Goal: Task Accomplishment & Management: Manage account settings

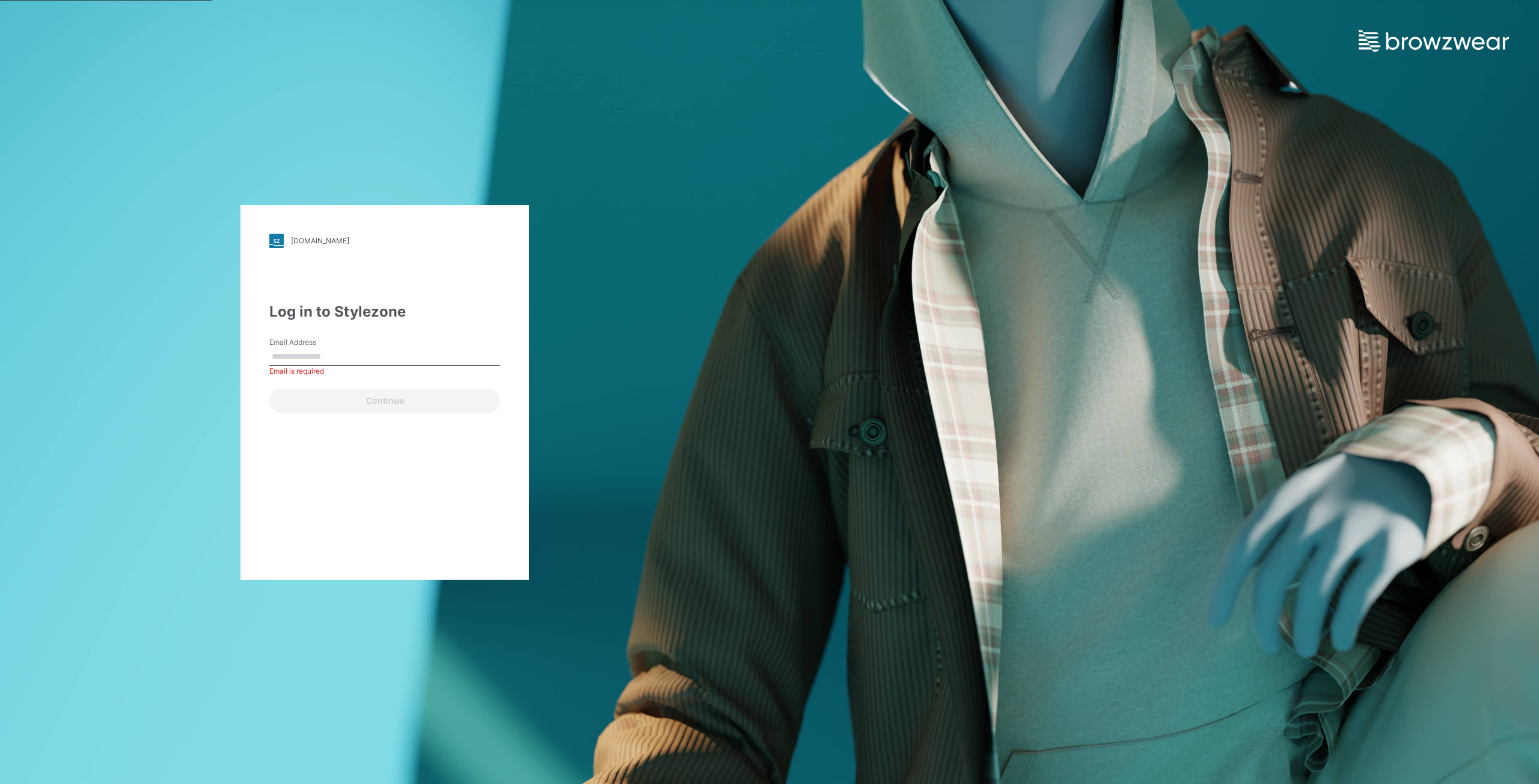
click at [336, 359] on input "Email Address" at bounding box center [385, 357] width 231 height 18
type input "**********"
click at [345, 403] on button "Continue" at bounding box center [385, 401] width 231 height 24
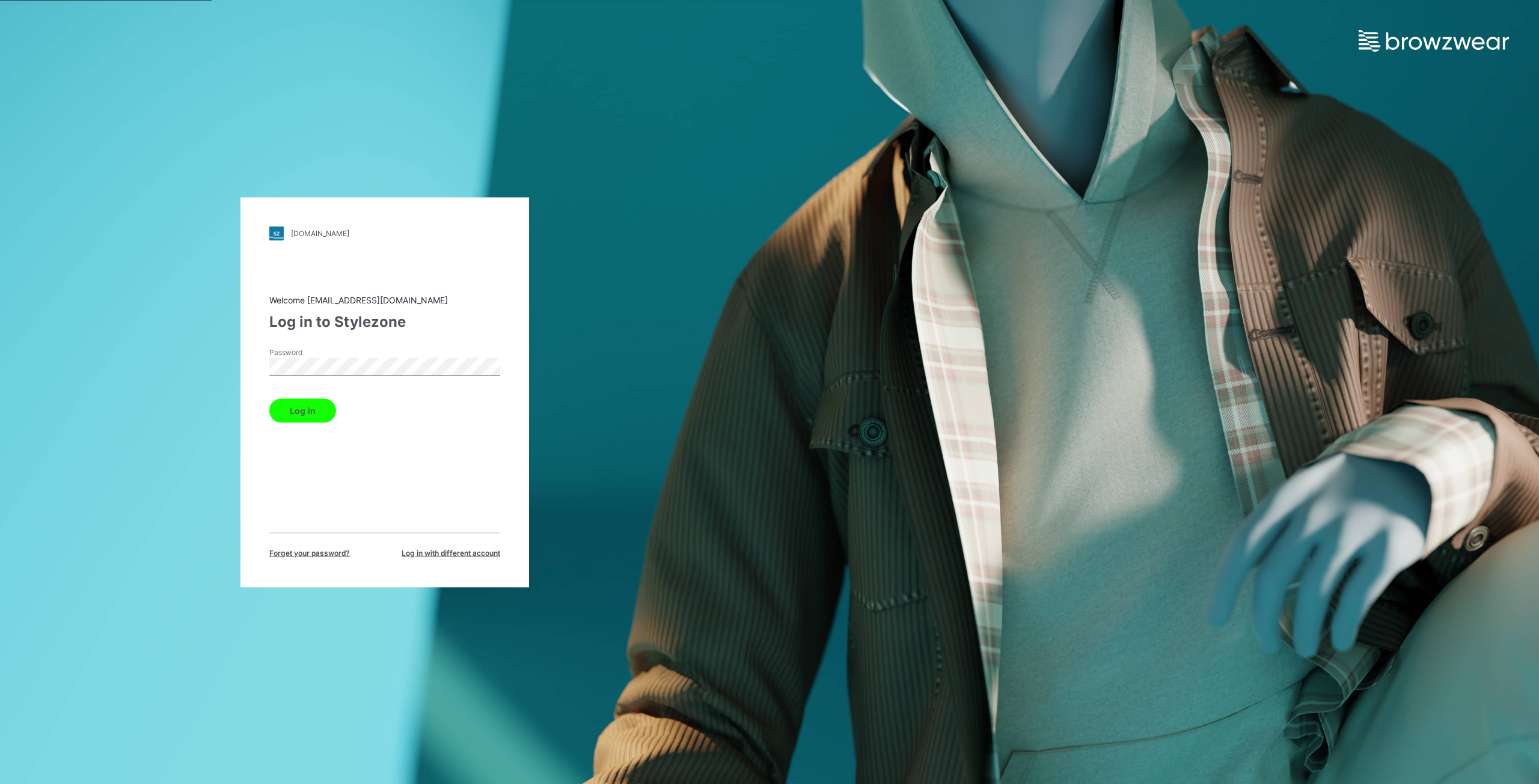
click at [313, 410] on button "Log in" at bounding box center [303, 410] width 67 height 24
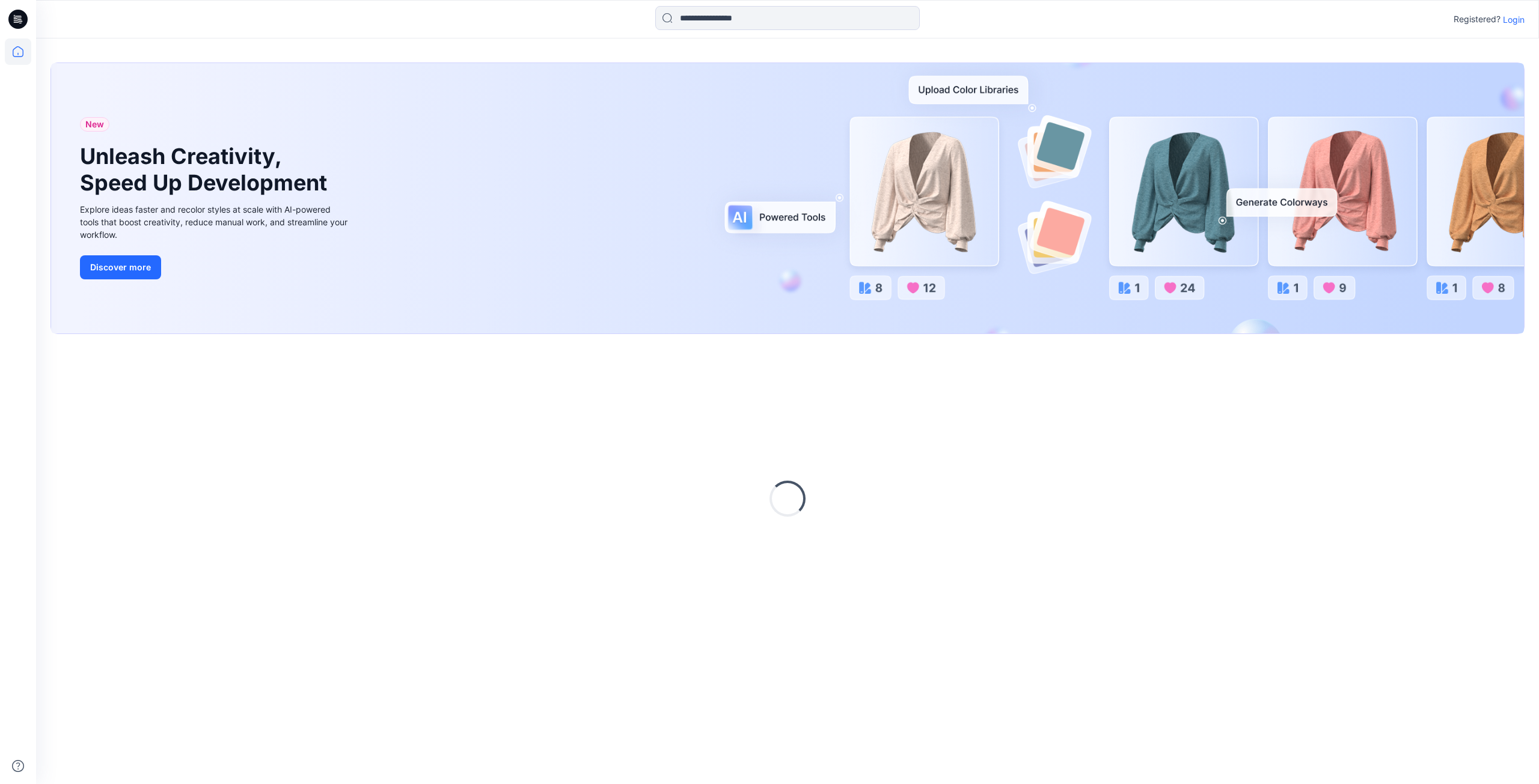
click at [1514, 17] on p "Login" at bounding box center [1513, 19] width 22 height 13
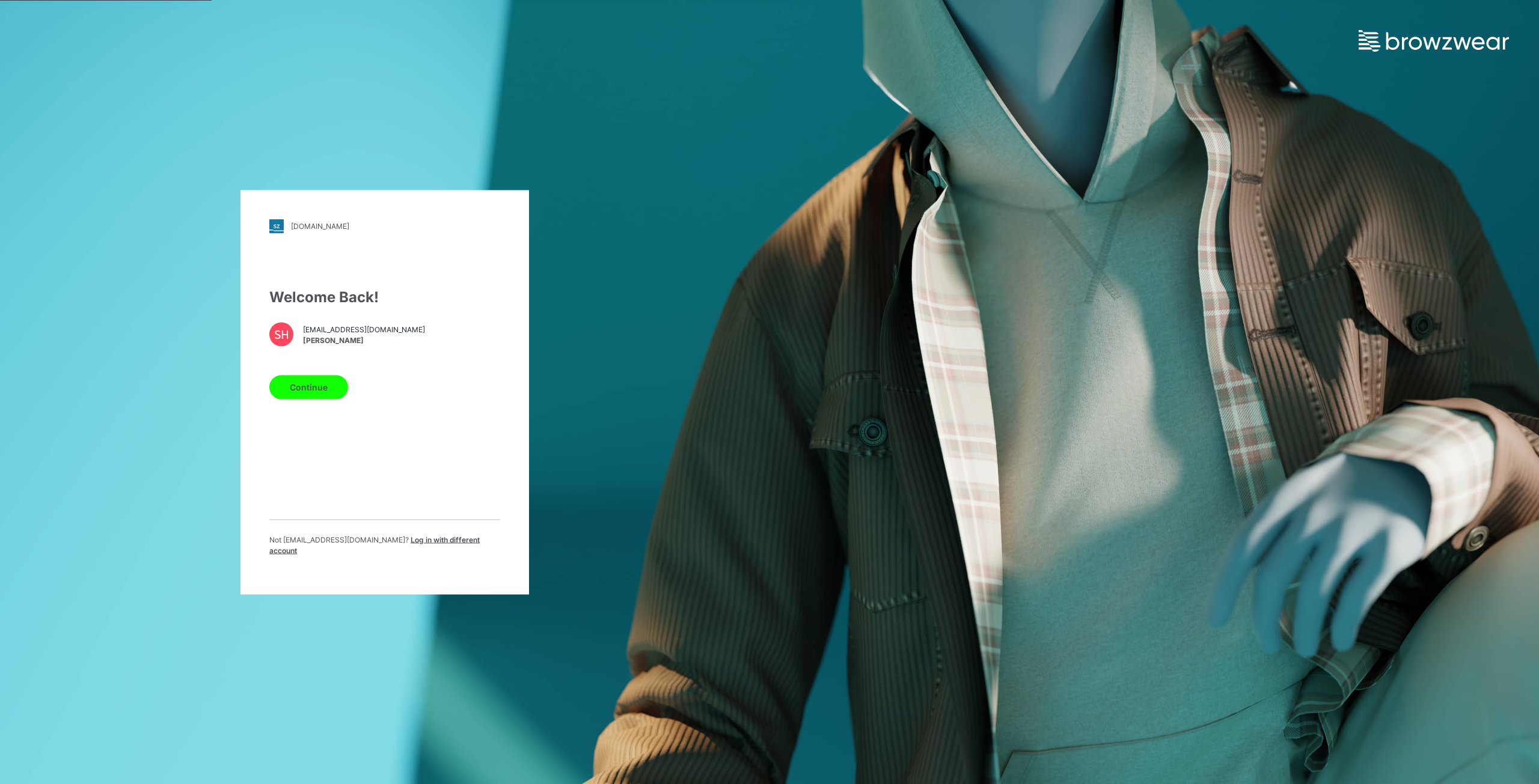
click at [308, 385] on button "Continue" at bounding box center [308, 387] width 79 height 24
click at [301, 394] on button "Continue" at bounding box center [308, 387] width 79 height 24
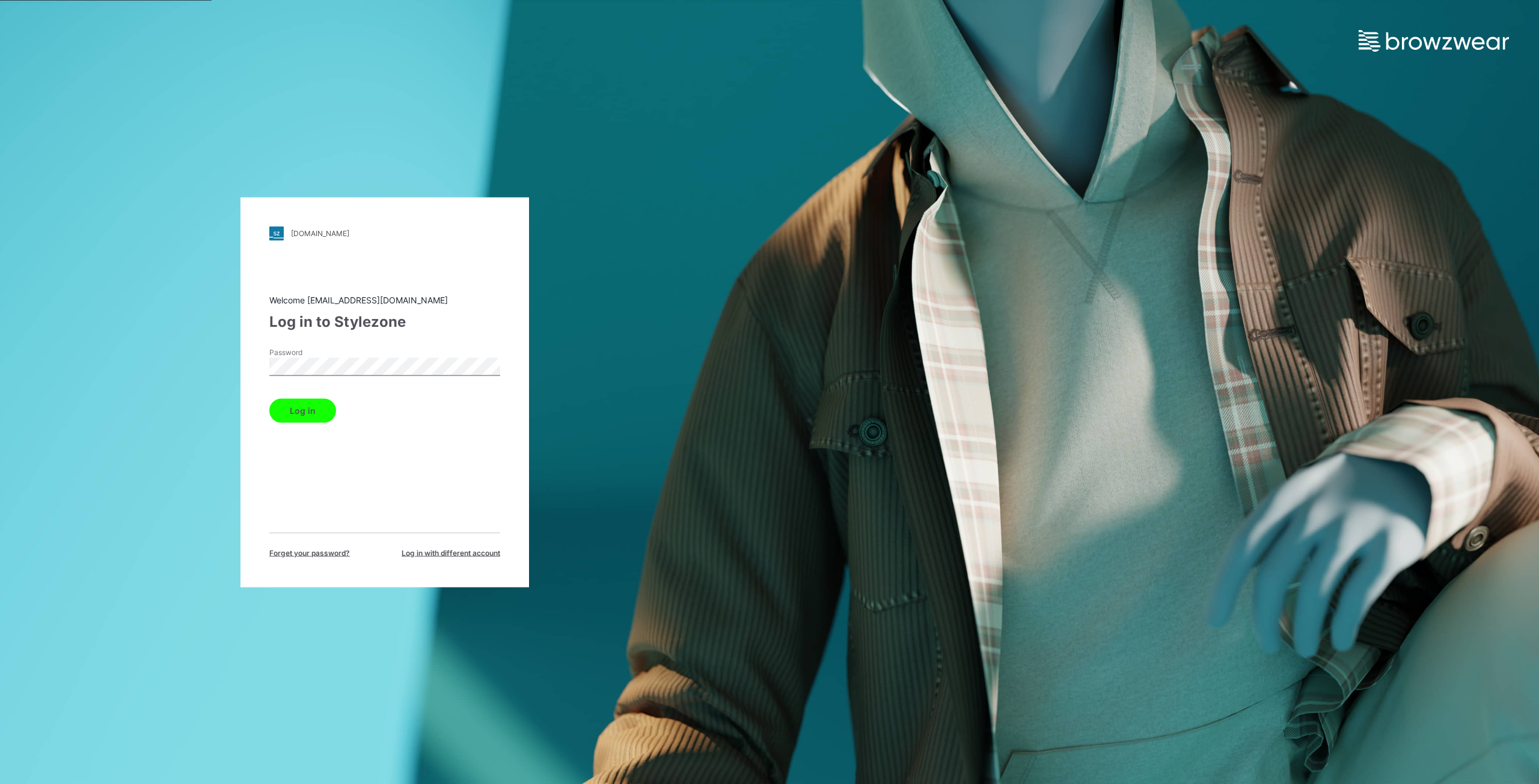
click at [303, 407] on button "Log in" at bounding box center [303, 410] width 67 height 24
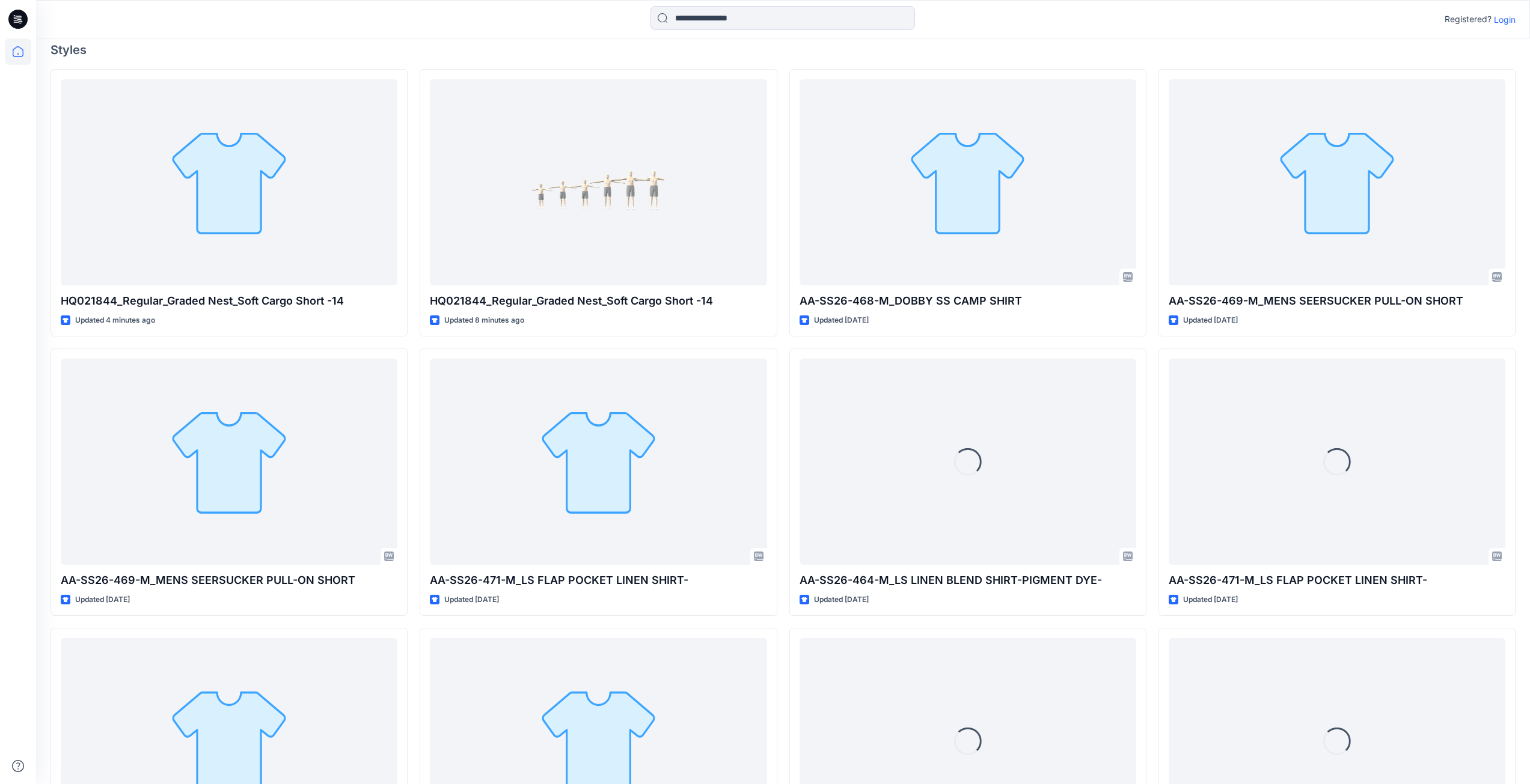
scroll to position [99, 0]
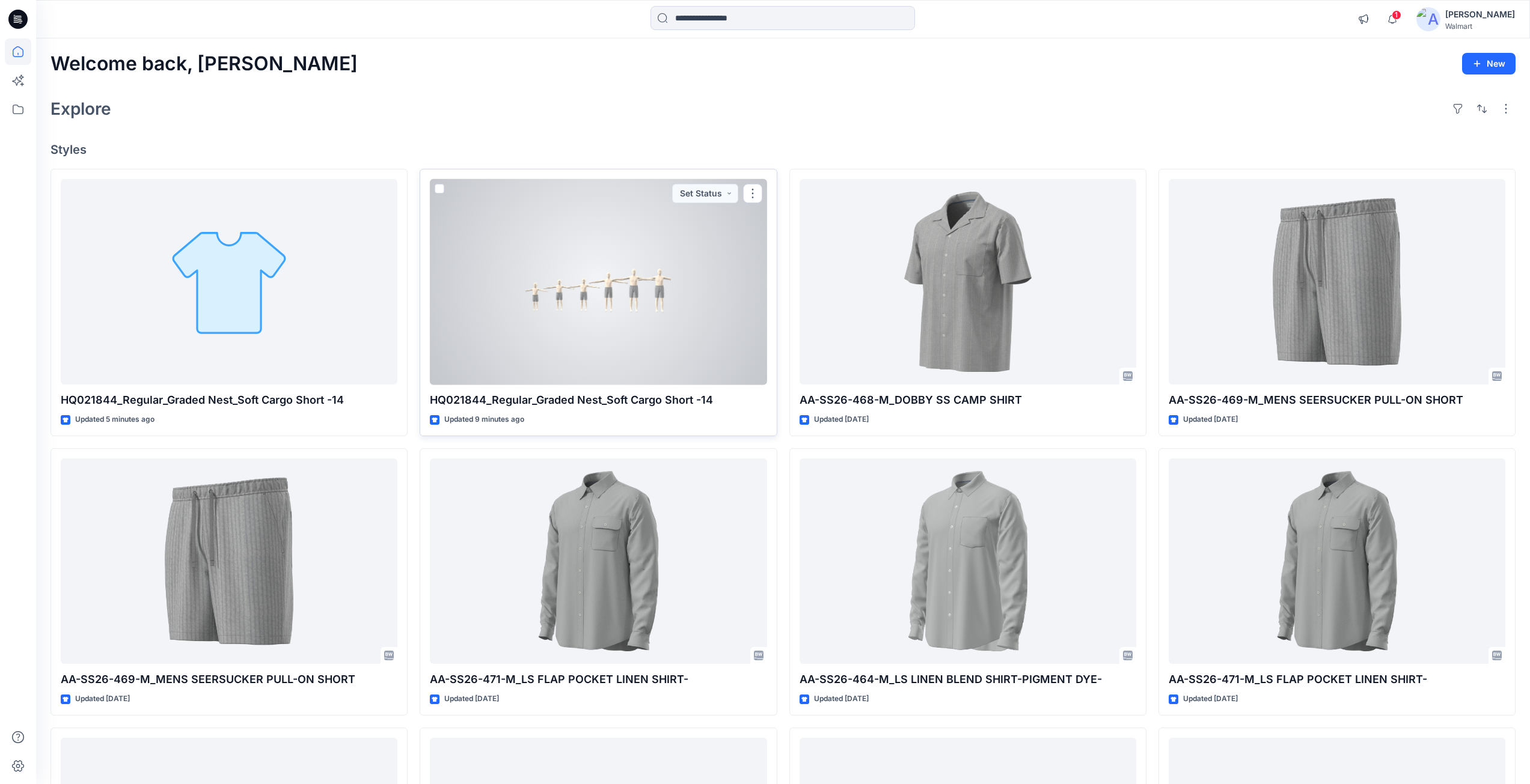
click at [592, 306] on div at bounding box center [598, 282] width 337 height 206
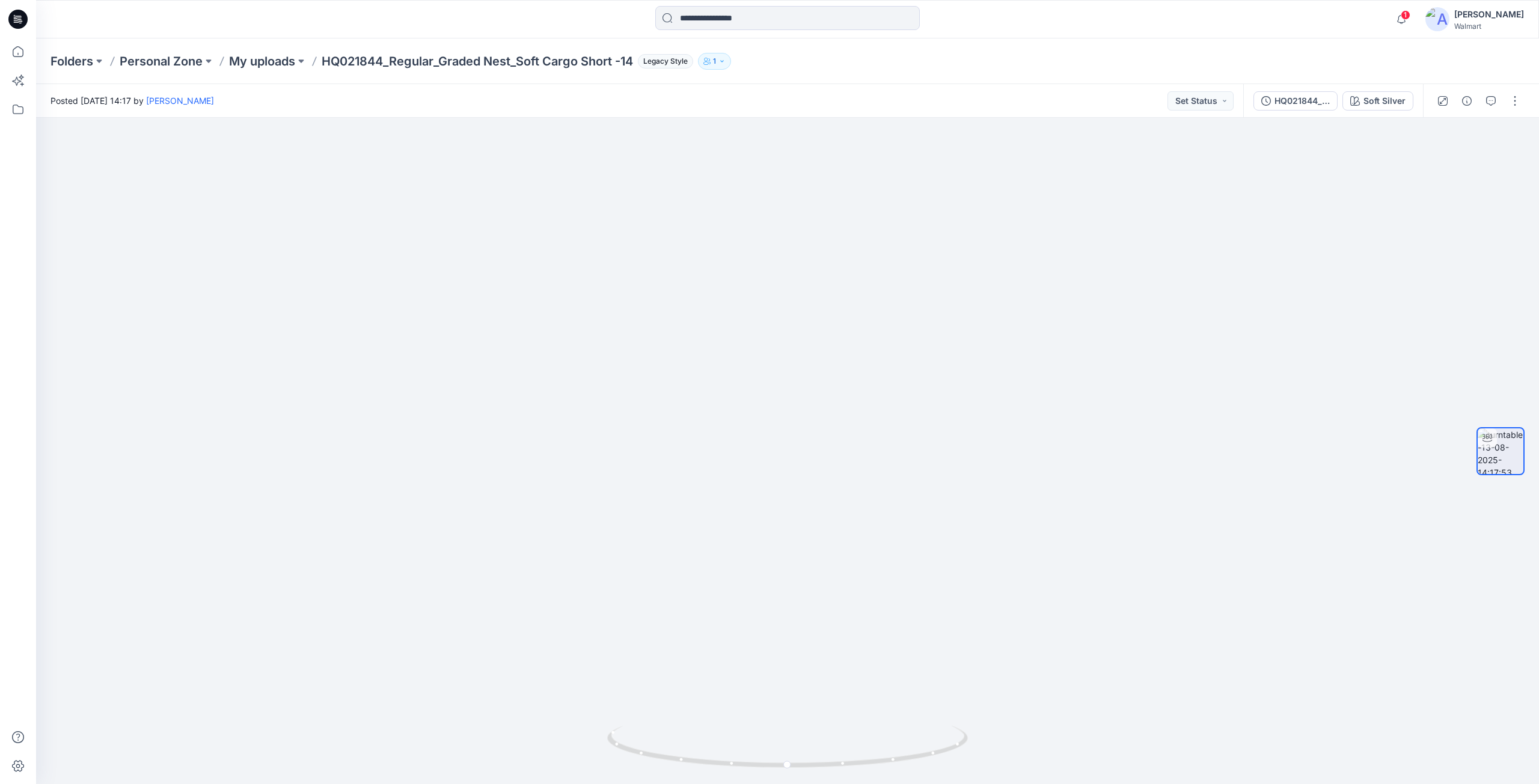
click at [723, 61] on icon "button" at bounding box center [721, 61] width 3 height 2
click at [1510, 102] on button "button" at bounding box center [1515, 101] width 19 height 19
click at [1434, 129] on p "Edit" at bounding box center [1438, 129] width 15 height 13
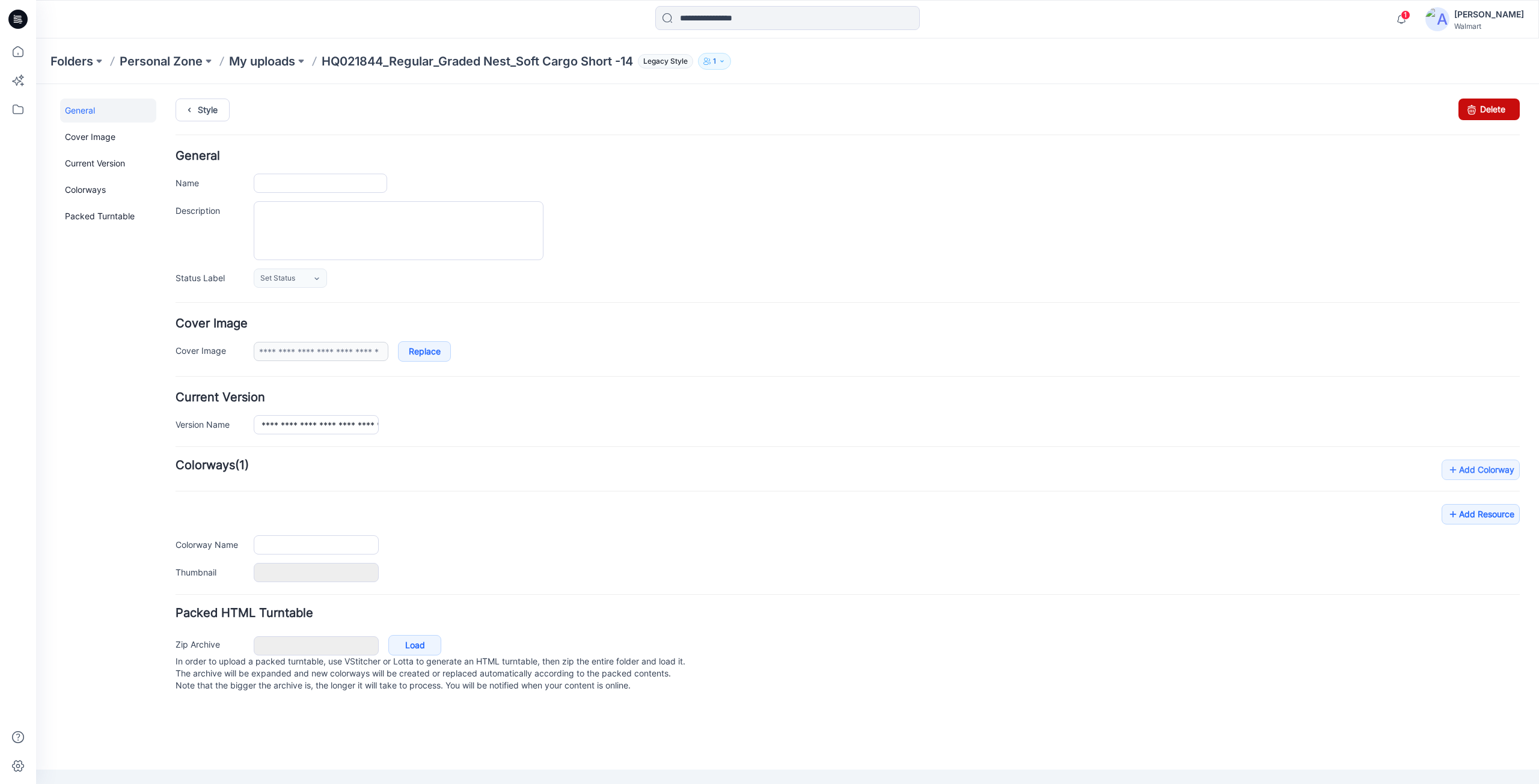
type input "**********"
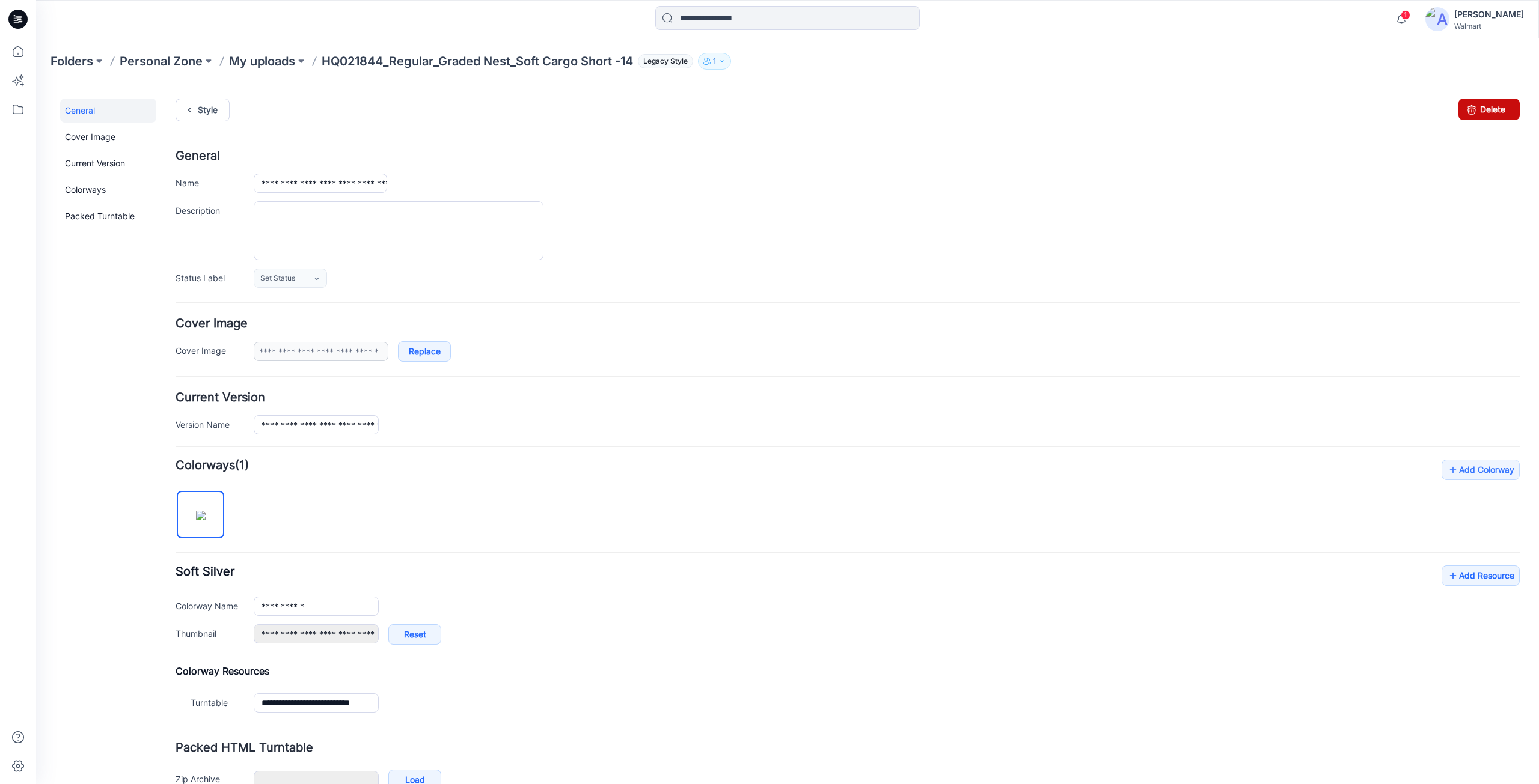
drag, startPoint x: 1495, startPoint y: 106, endPoint x: 860, endPoint y: 154, distance: 636.8
click at [1495, 106] on link "Delete" at bounding box center [1489, 109] width 61 height 22
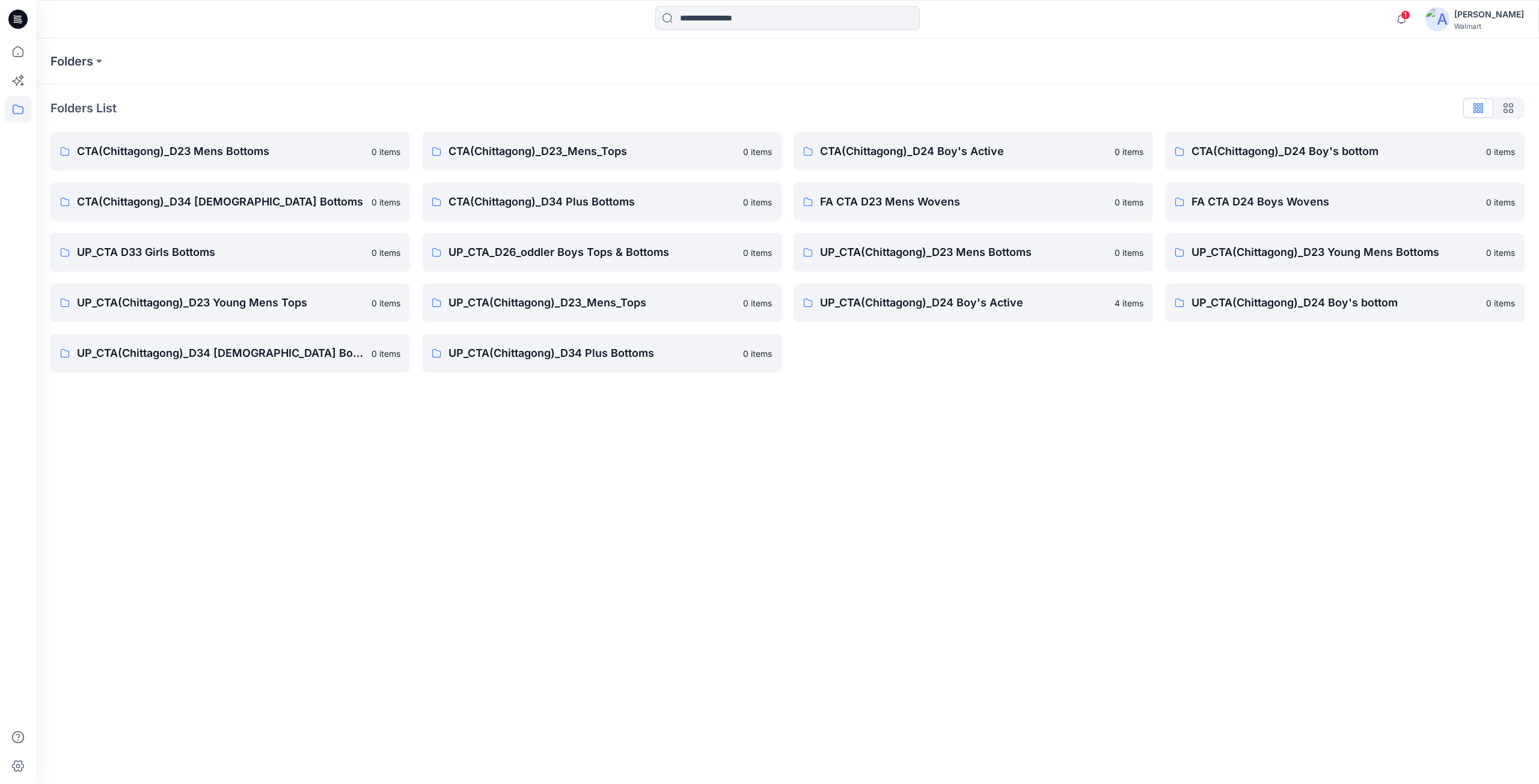
click at [16, 16] on icon at bounding box center [18, 19] width 19 height 38
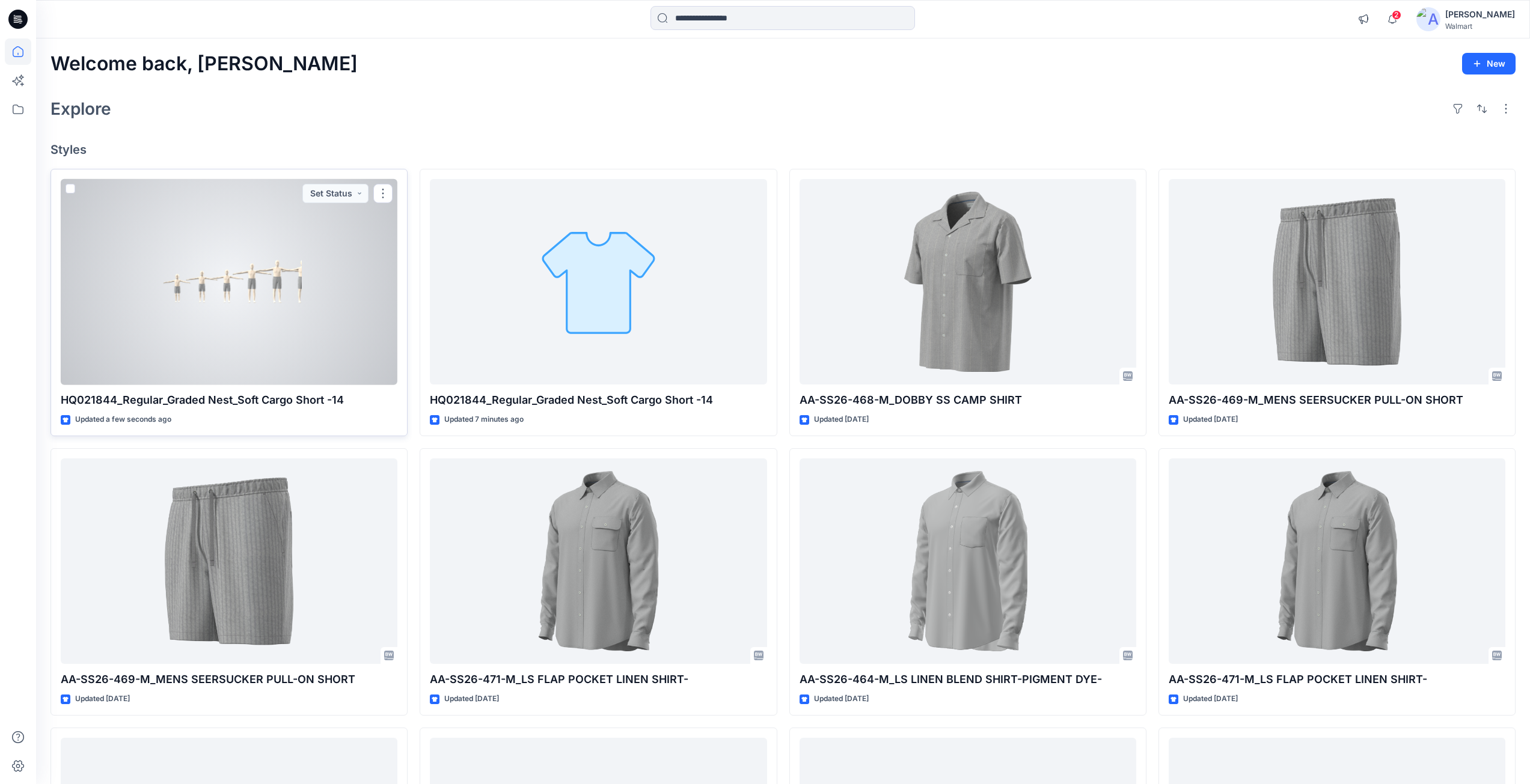
click at [249, 293] on div at bounding box center [229, 282] width 337 height 206
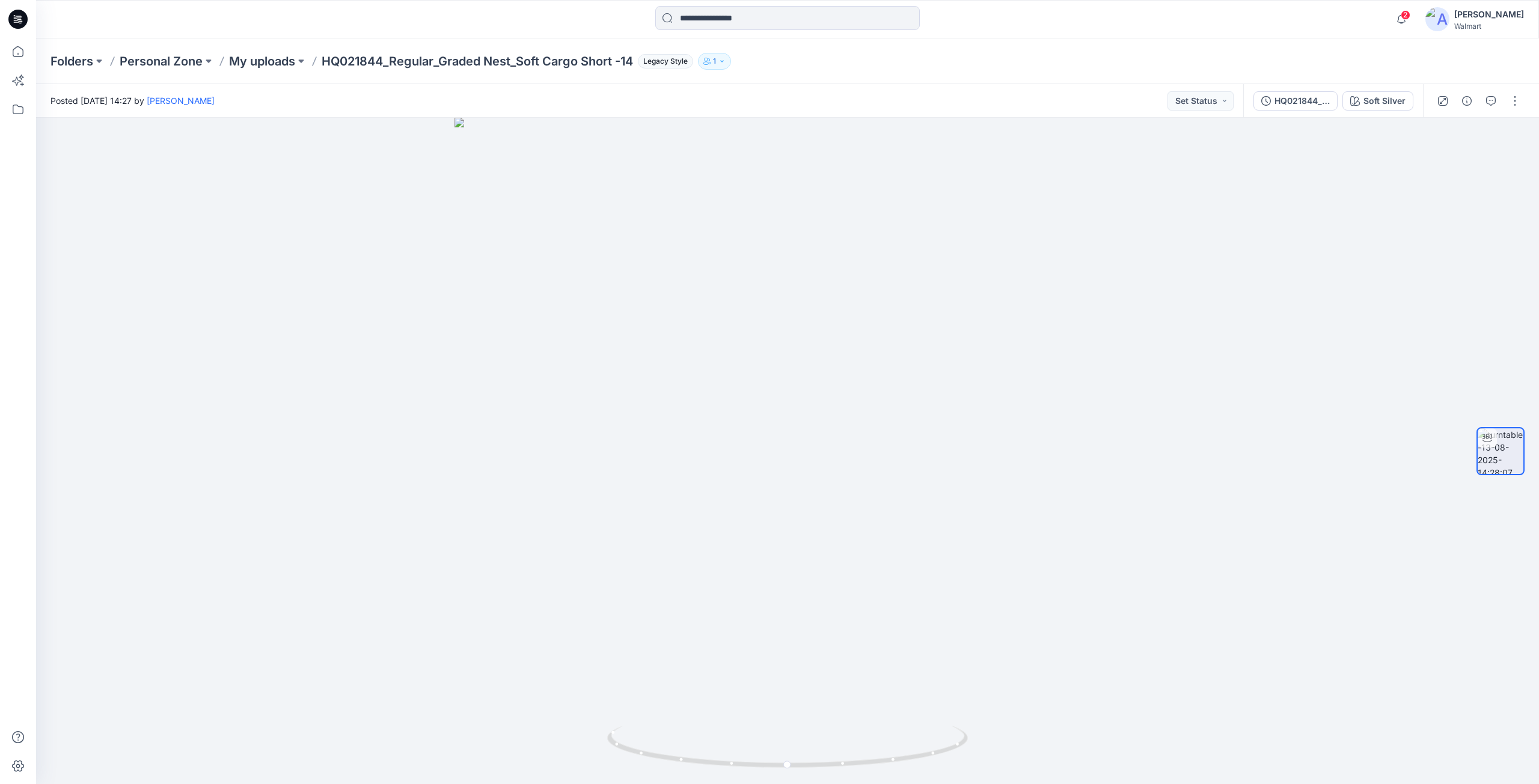
click at [19, 19] on icon at bounding box center [19, 19] width 5 height 1
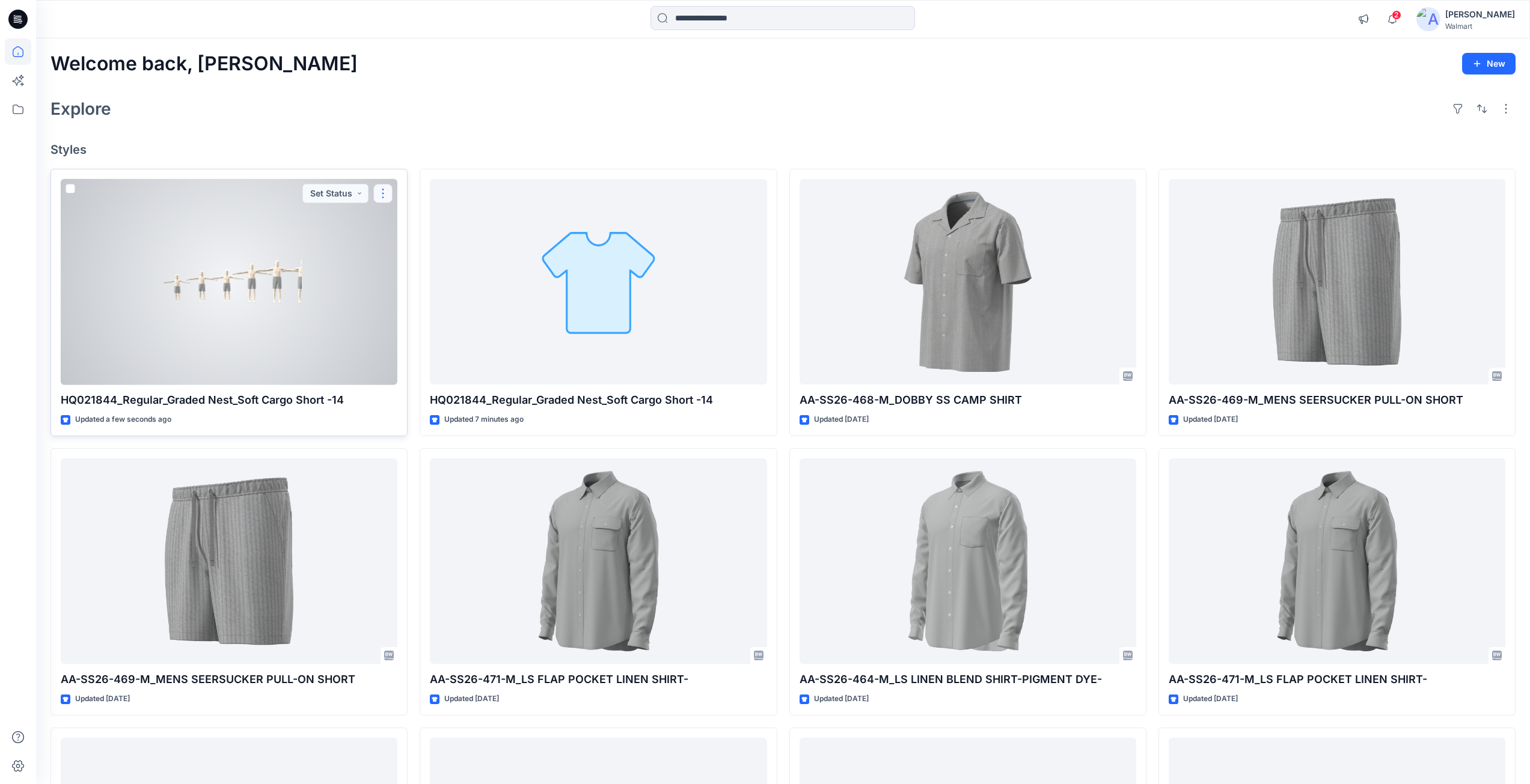
click at [384, 195] on button "button" at bounding box center [383, 193] width 19 height 19
click at [407, 218] on p "Edit" at bounding box center [405, 221] width 15 height 13
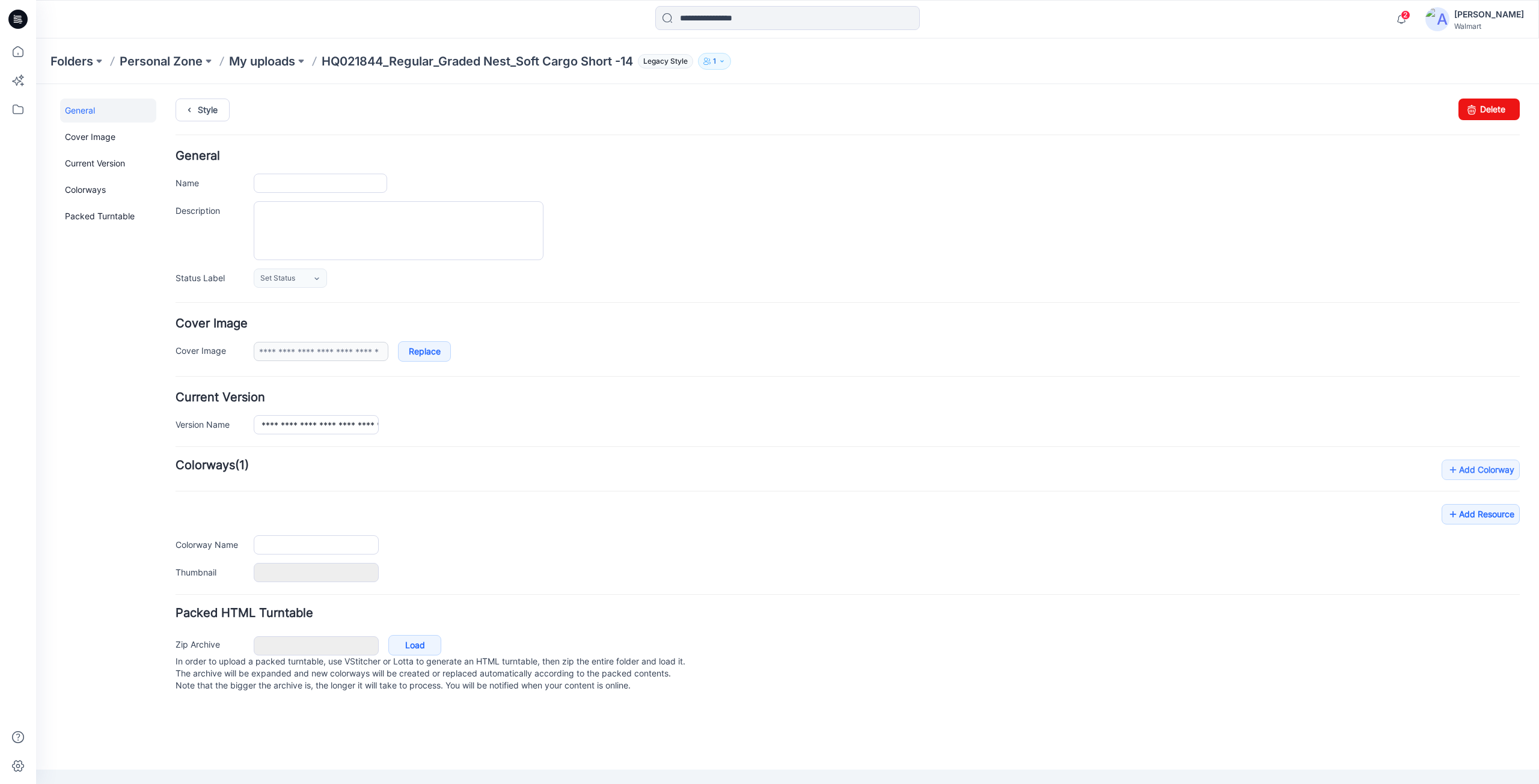
type input "**********"
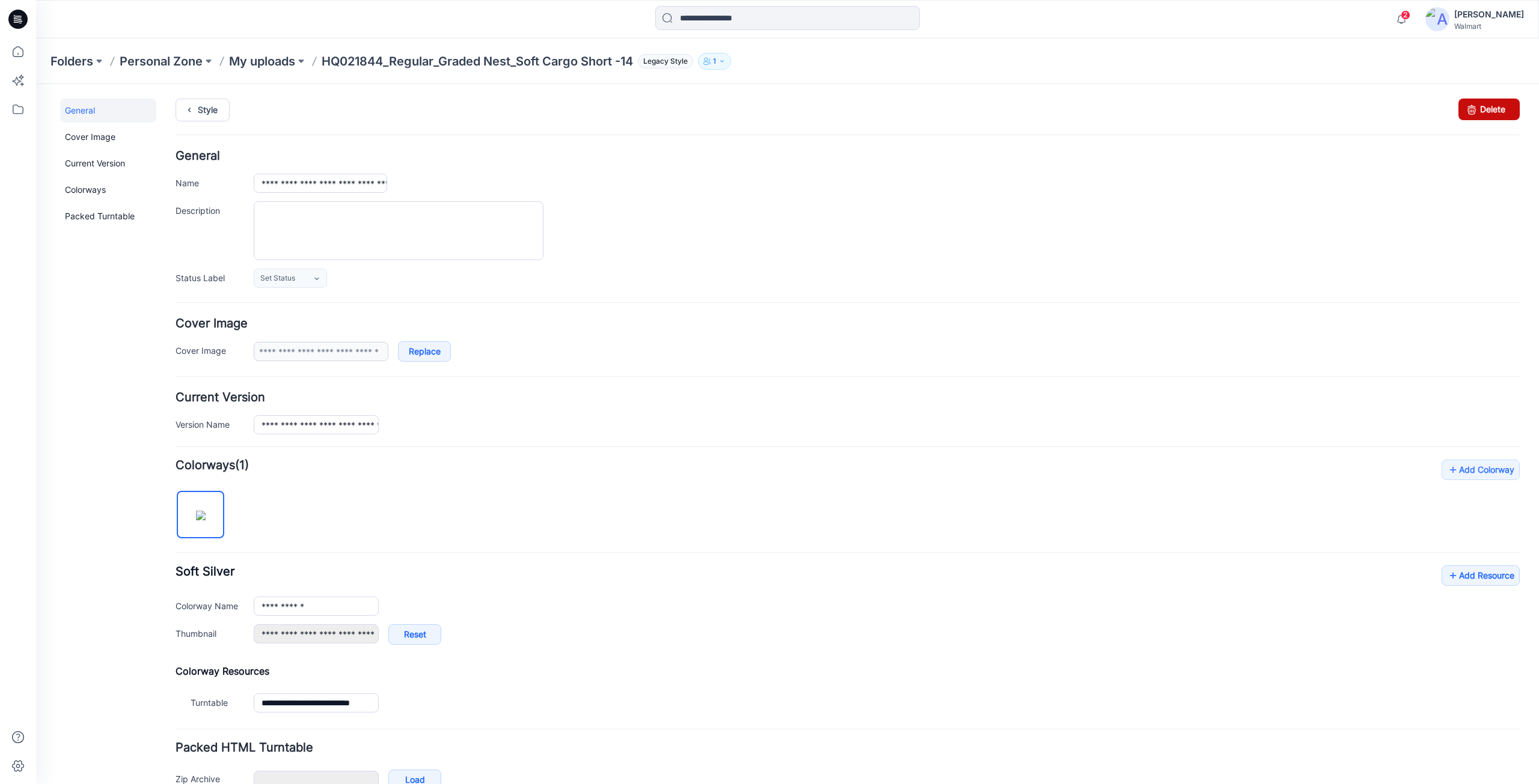
click at [1486, 115] on link "Delete" at bounding box center [1489, 109] width 61 height 22
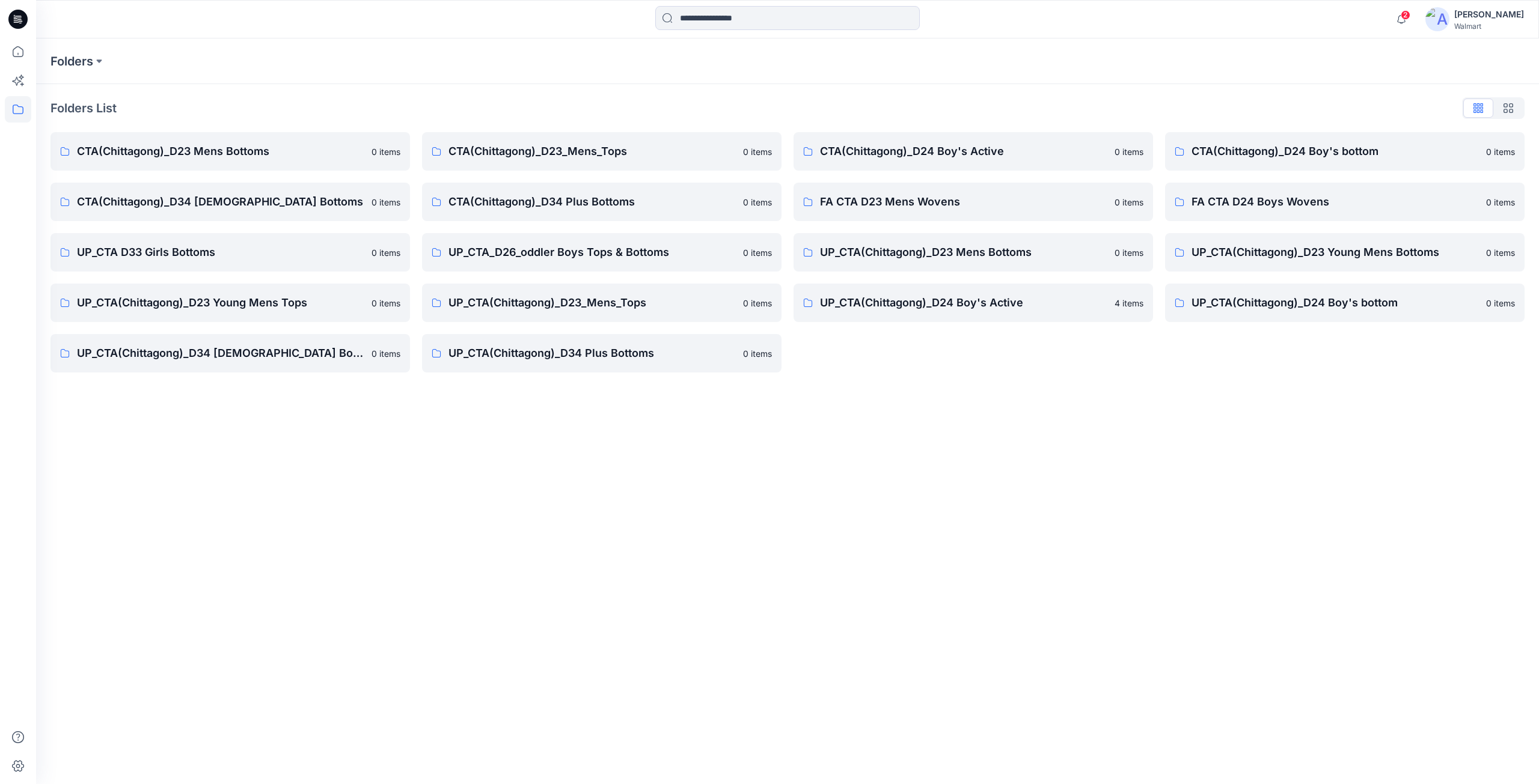
click at [16, 23] on icon at bounding box center [18, 19] width 19 height 19
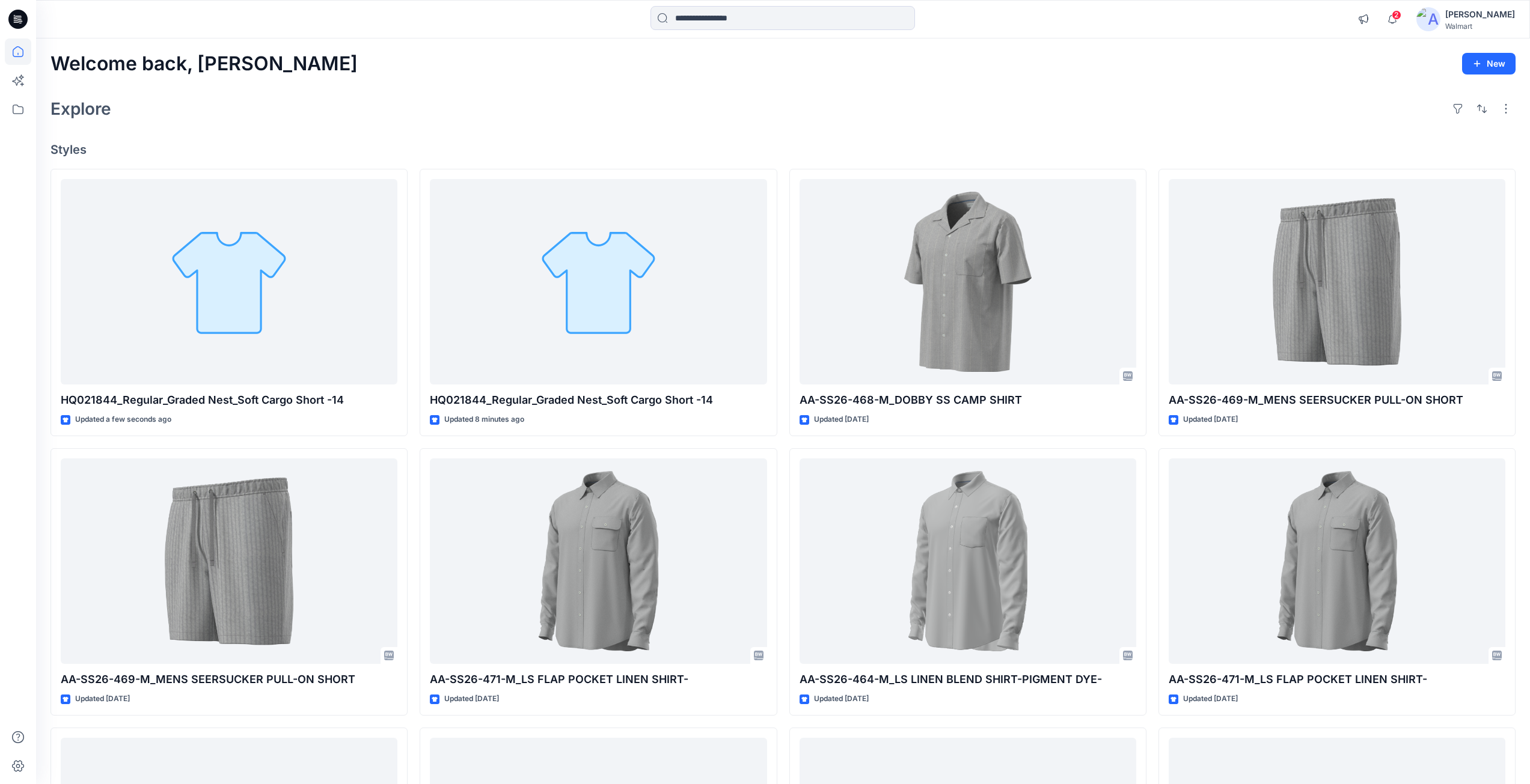
click at [19, 16] on icon at bounding box center [18, 15] width 6 height 1
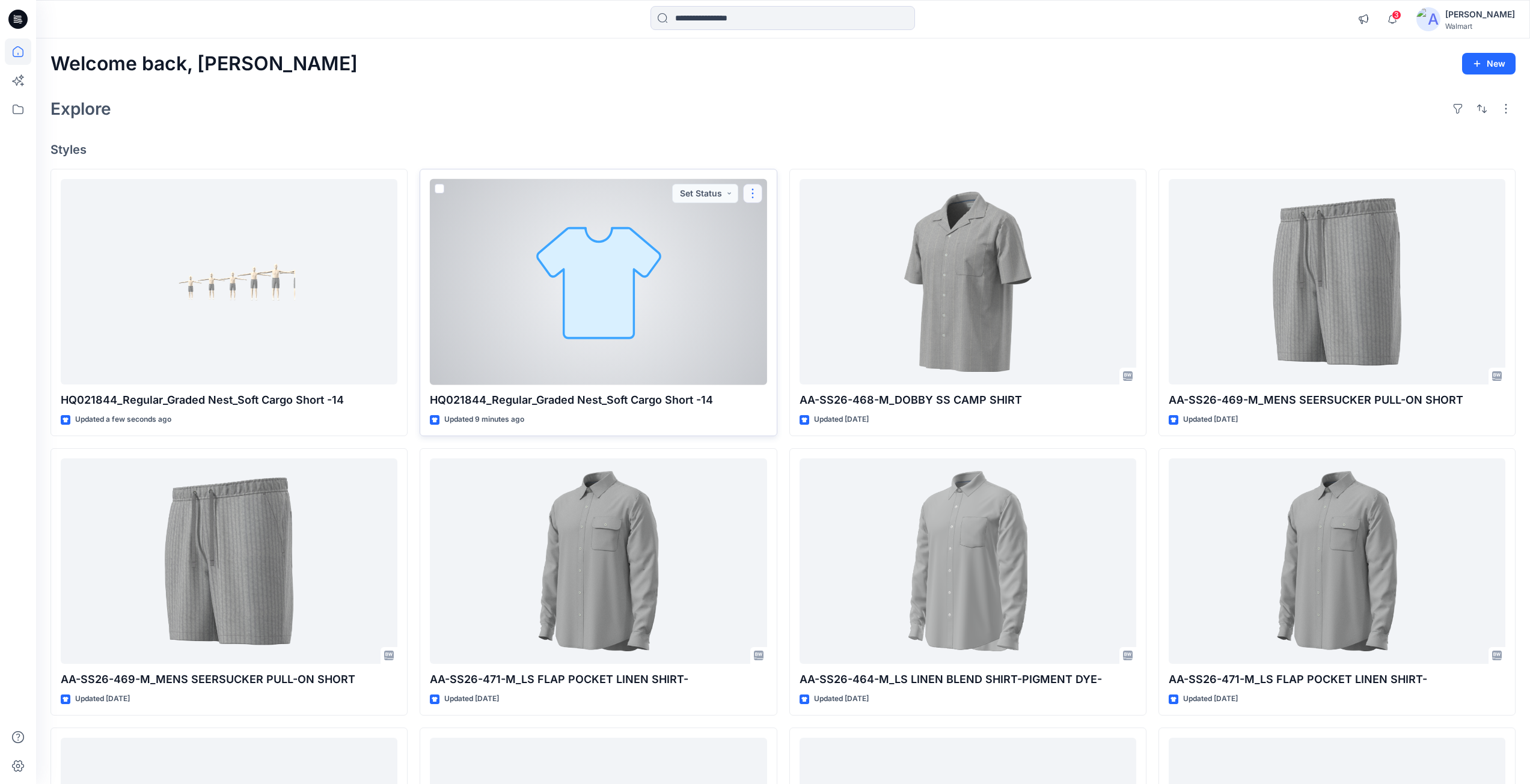
click at [754, 192] on button "button" at bounding box center [752, 193] width 19 height 19
click at [774, 222] on p "Edit" at bounding box center [775, 221] width 15 height 13
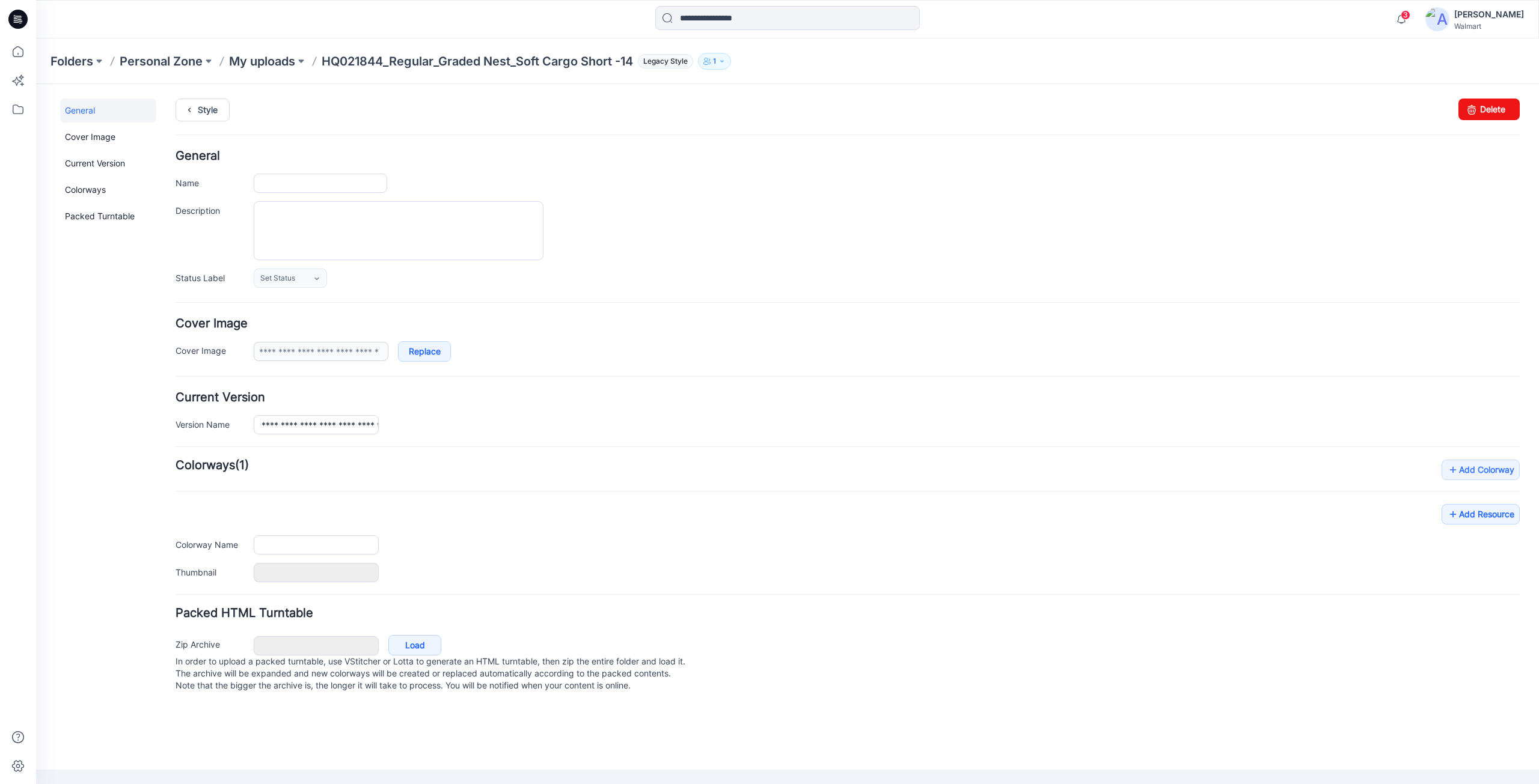
type input "**********"
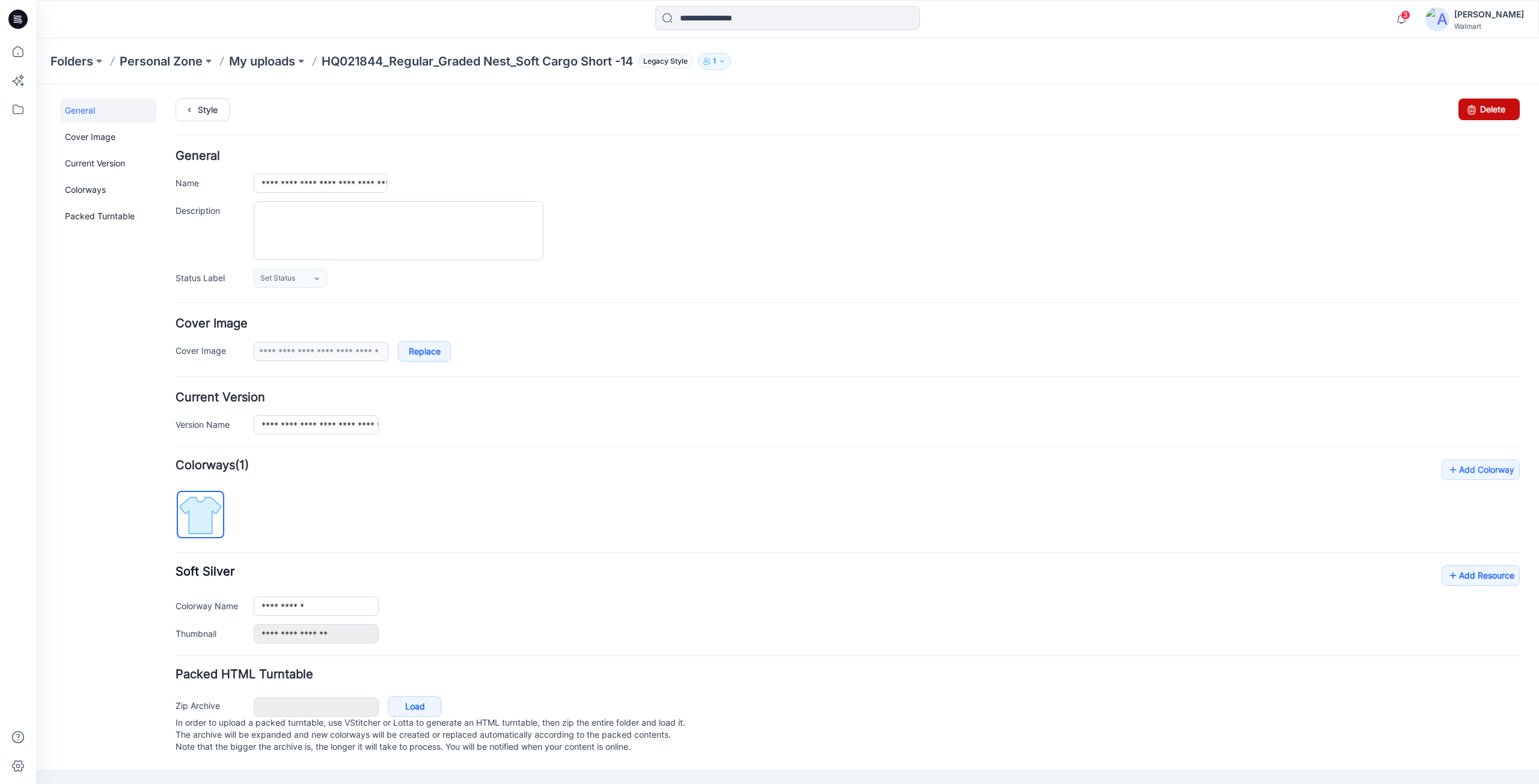
click at [1494, 112] on link "Delete" at bounding box center [1489, 109] width 61 height 22
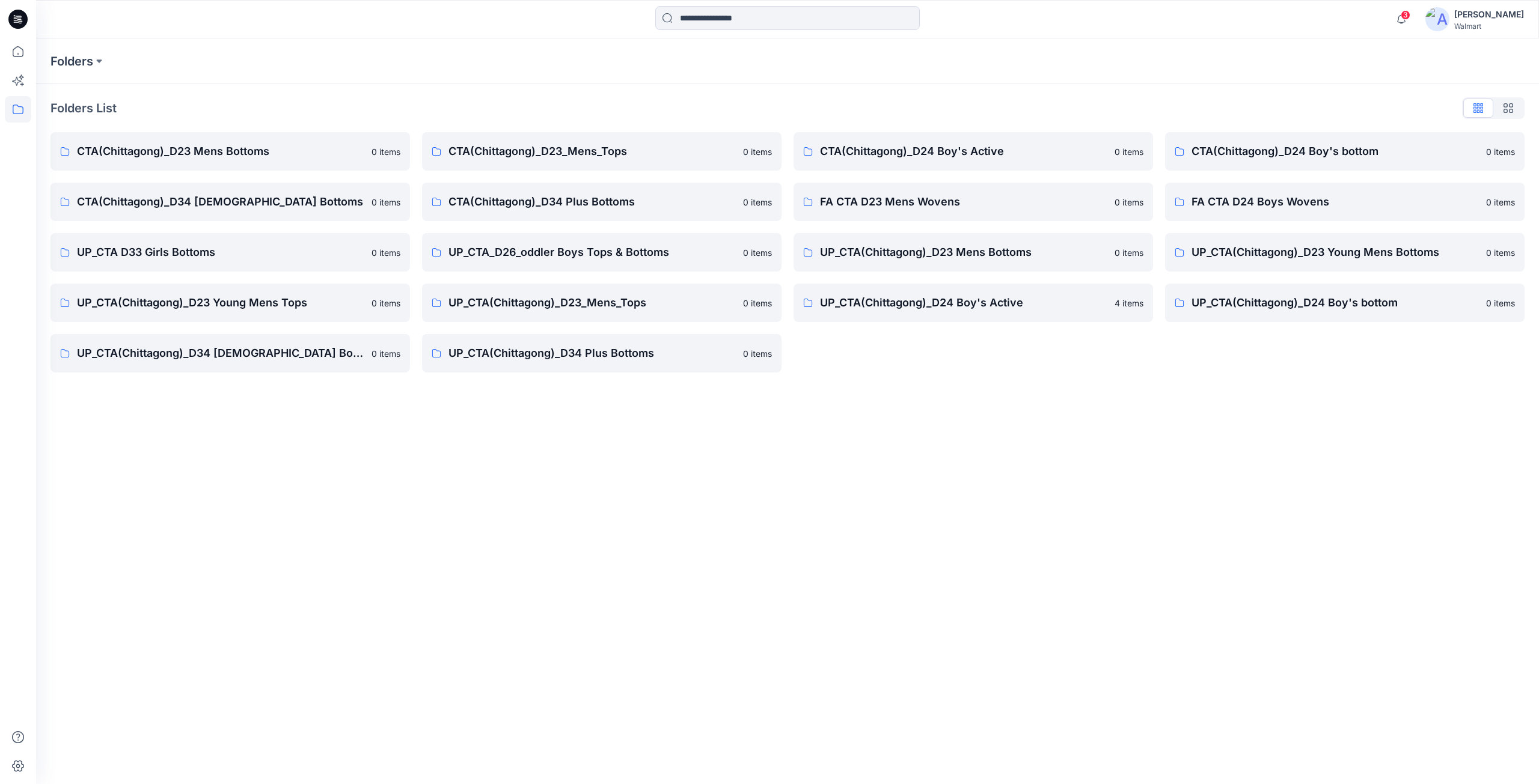
click at [18, 19] on icon at bounding box center [18, 19] width 19 height 19
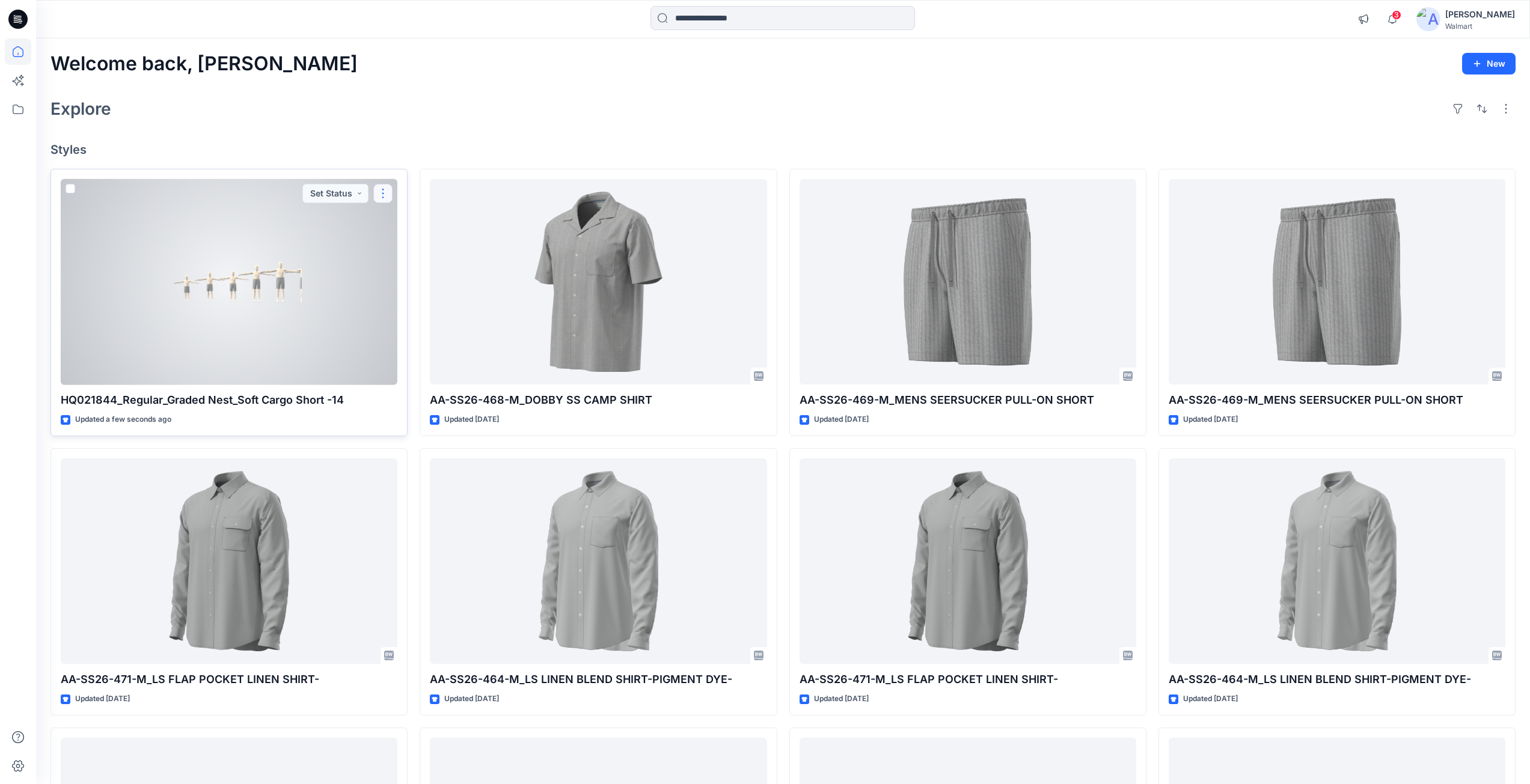
click at [381, 196] on button "button" at bounding box center [383, 193] width 19 height 19
click at [412, 221] on p "Edit" at bounding box center [405, 221] width 15 height 13
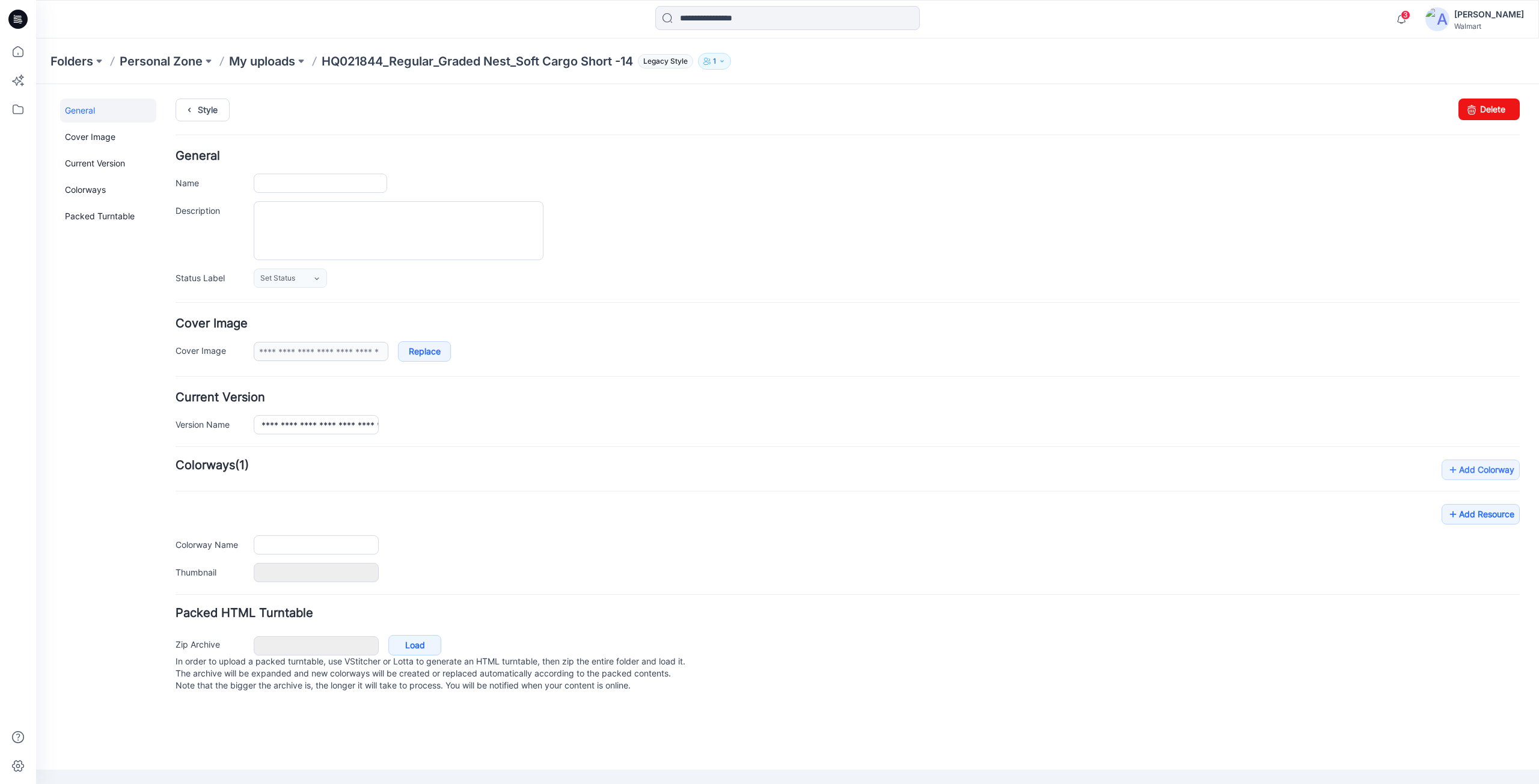
type input "**********"
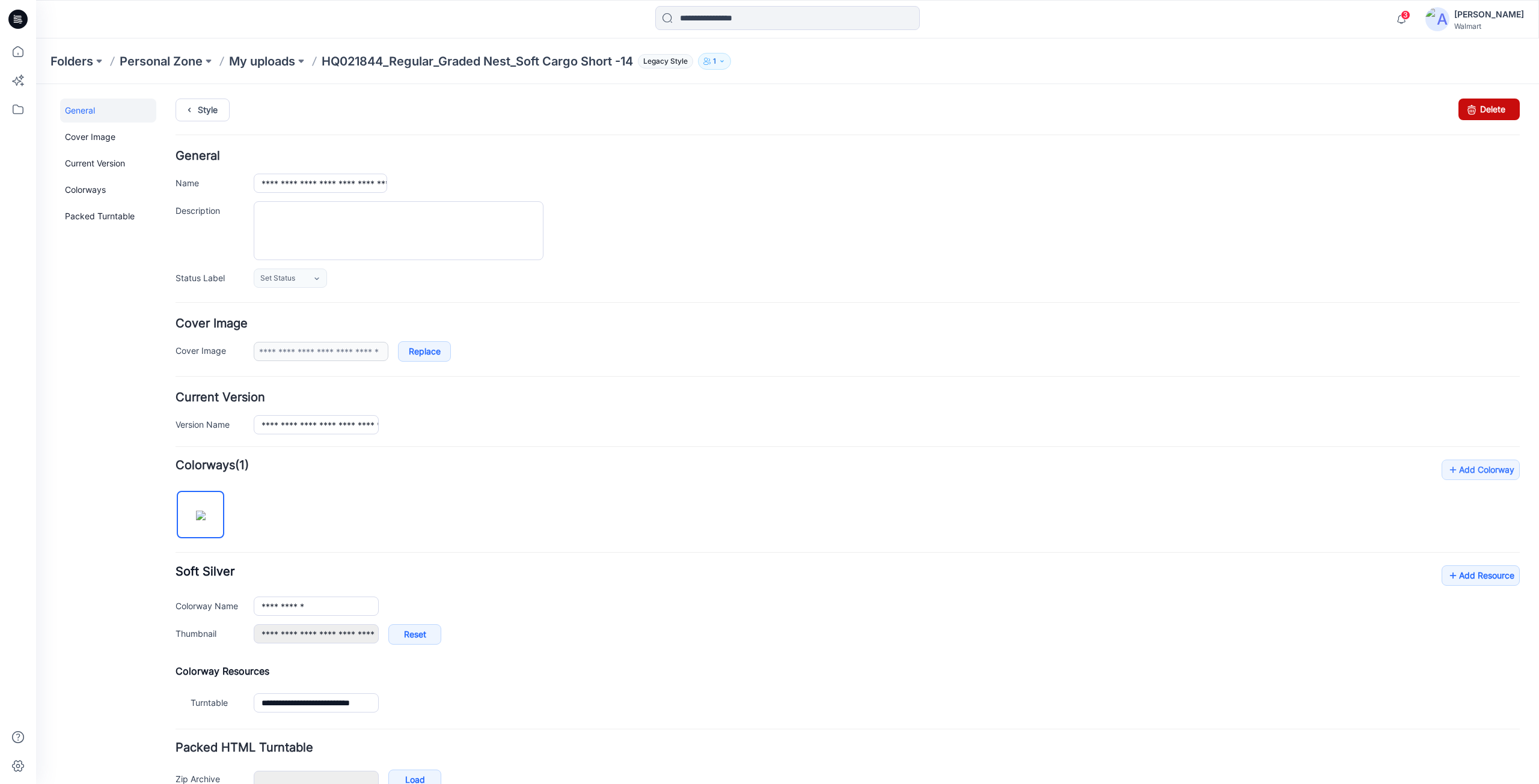
click at [1481, 108] on link "Delete" at bounding box center [1489, 109] width 61 height 22
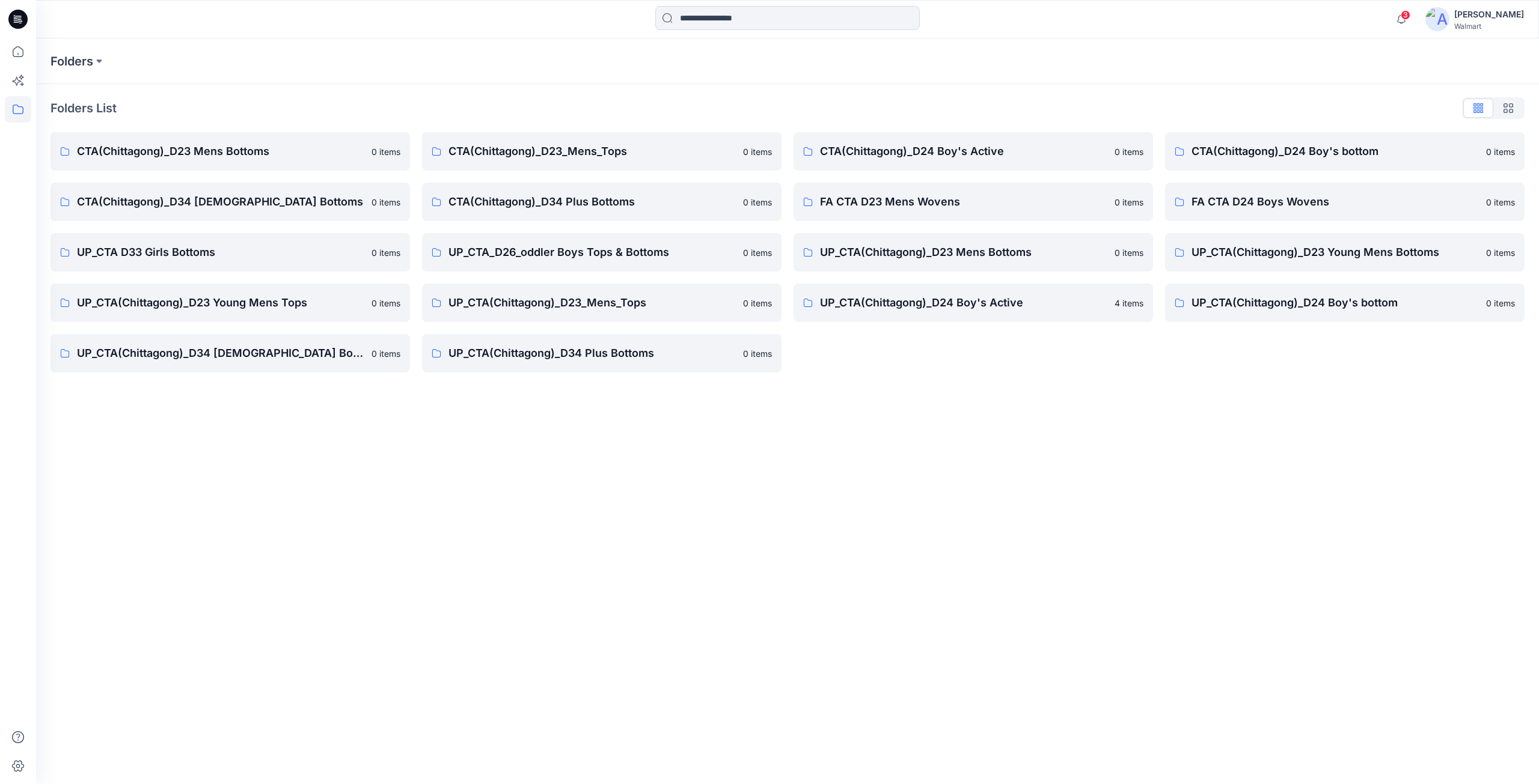
click at [22, 23] on icon at bounding box center [21, 23] width 3 height 1
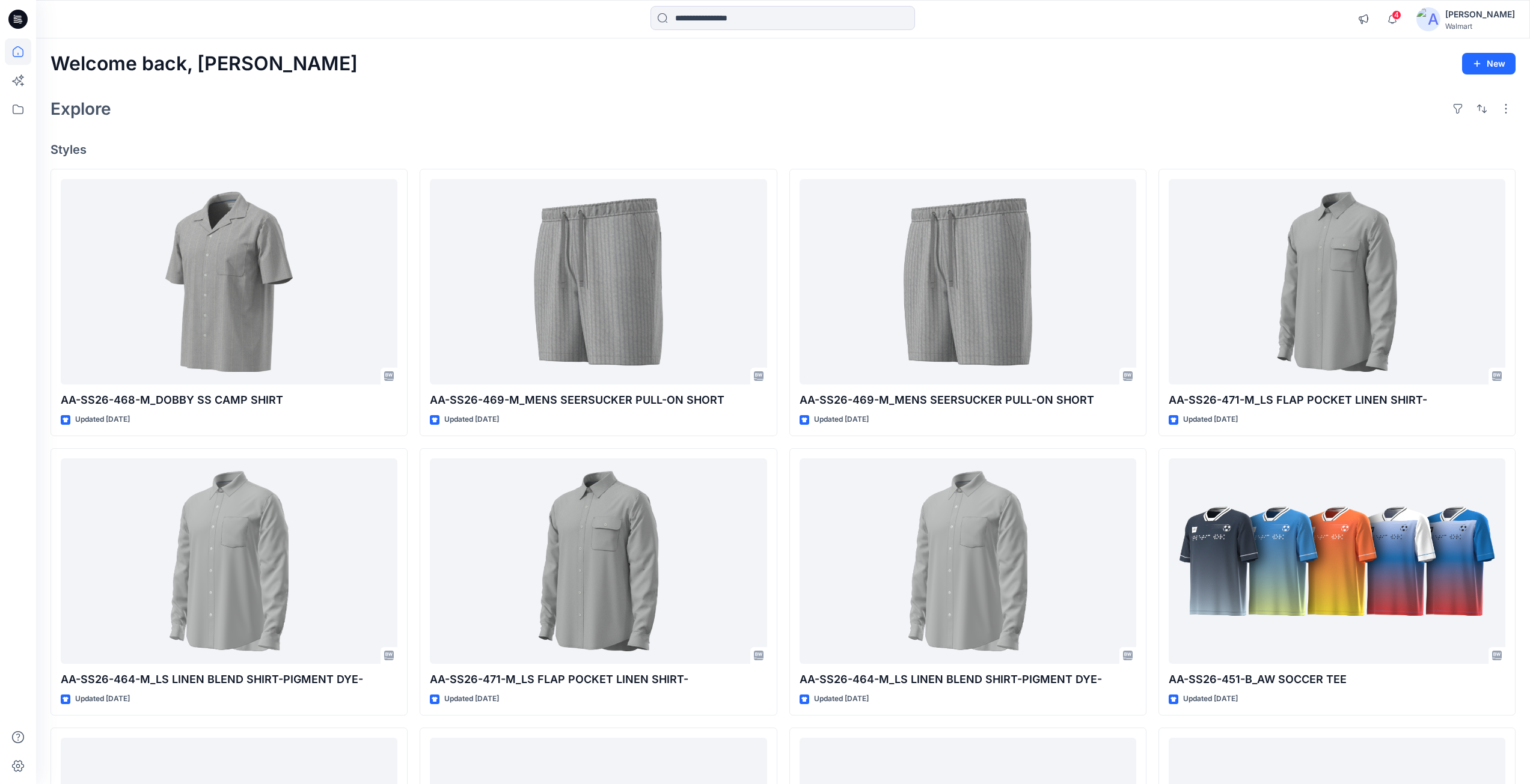
click at [21, 22] on icon at bounding box center [18, 19] width 19 height 19
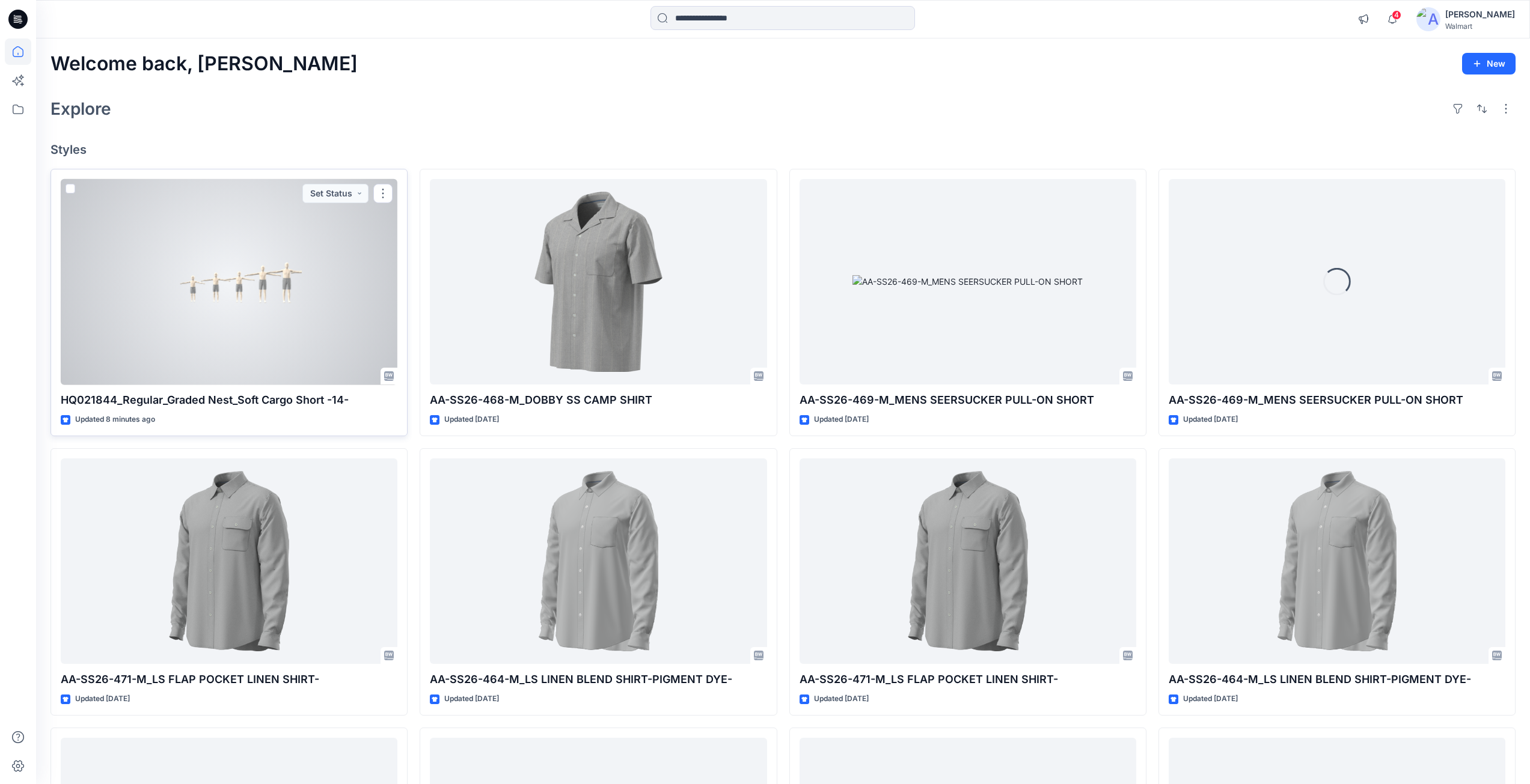
click at [242, 309] on div at bounding box center [229, 282] width 337 height 206
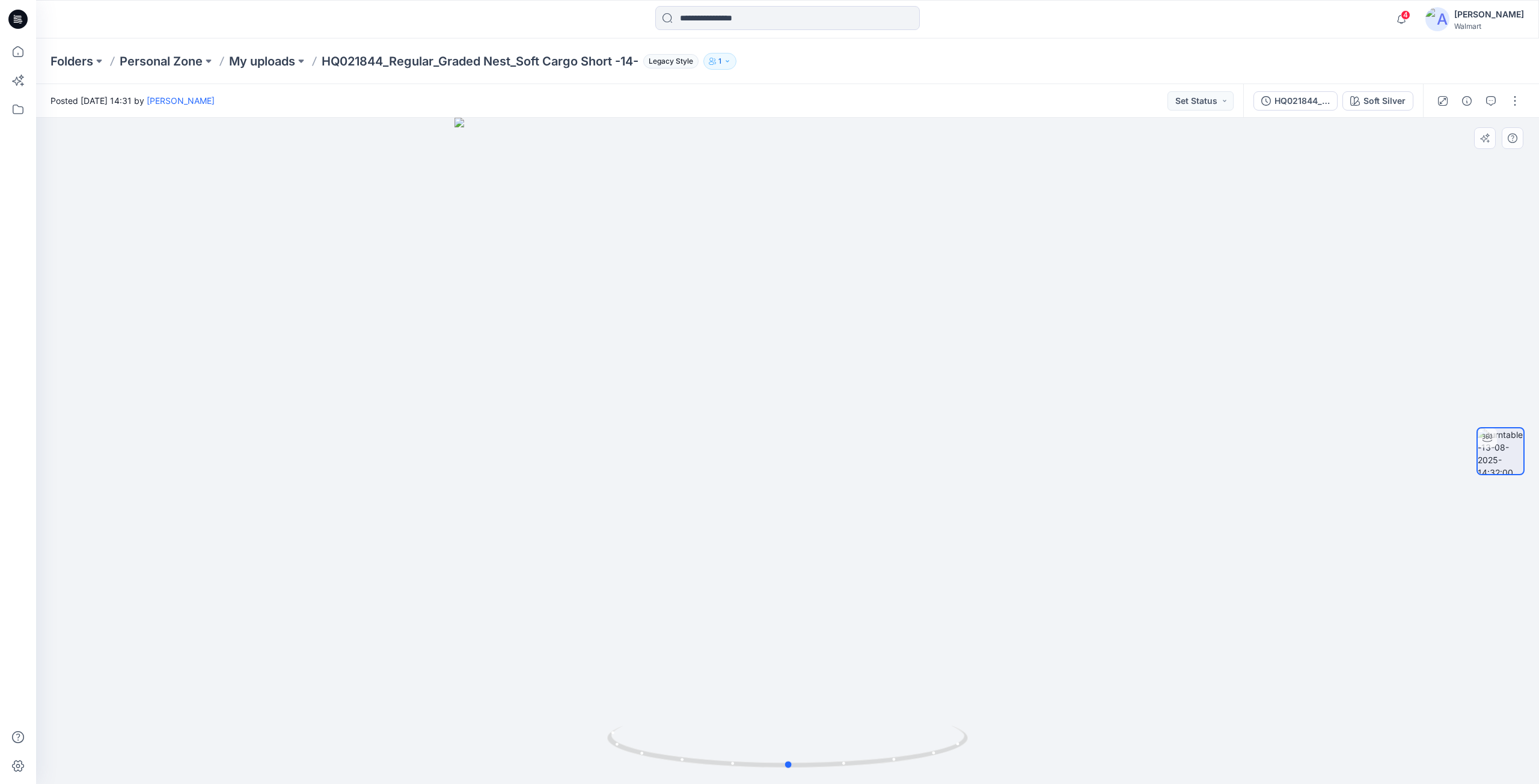
drag, startPoint x: 1027, startPoint y: 456, endPoint x: 1039, endPoint y: 482, distance: 28.6
click at [1041, 479] on div at bounding box center [787, 451] width 1503 height 666
drag, startPoint x: 802, startPoint y: 766, endPoint x: 658, endPoint y: 749, distance: 145.0
click at [658, 749] on icon at bounding box center [789, 748] width 363 height 45
click at [19, 24] on icon at bounding box center [18, 19] width 19 height 19
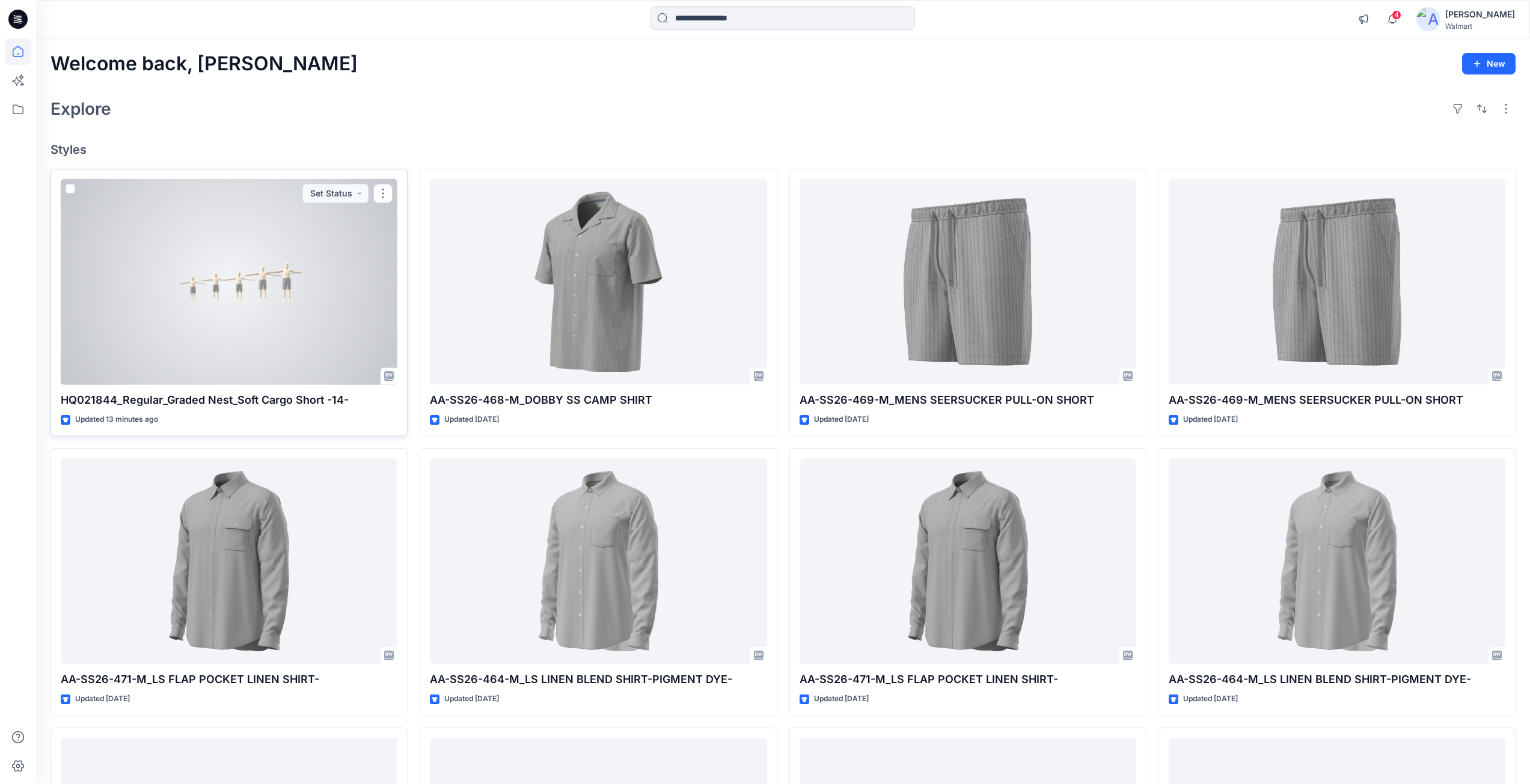
click at [262, 287] on div at bounding box center [229, 282] width 337 height 206
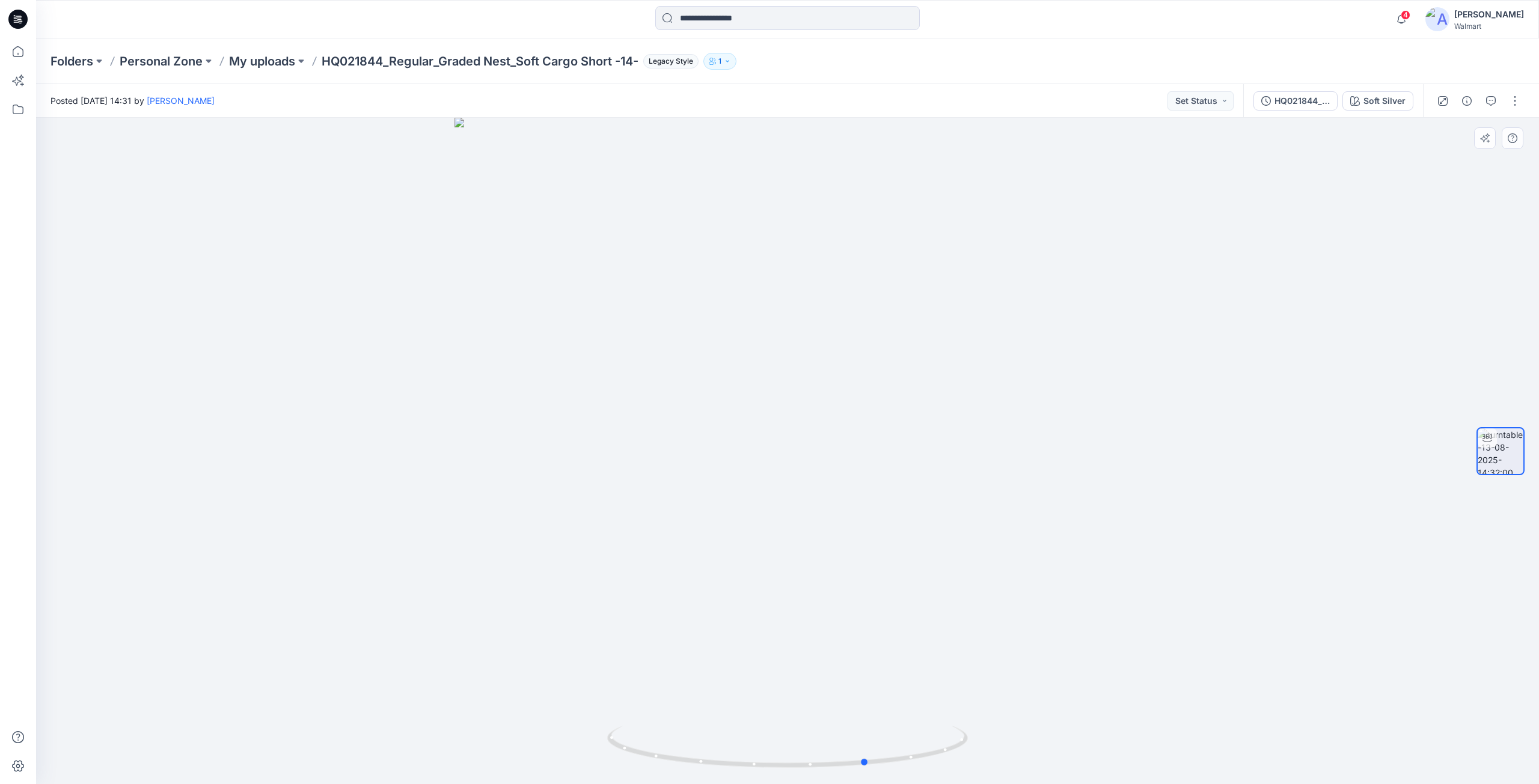
drag, startPoint x: 787, startPoint y: 765, endPoint x: 892, endPoint y: 689, distance: 129.6
click at [866, 747] on icon at bounding box center [789, 748] width 363 height 45
drag, startPoint x: 725, startPoint y: 670, endPoint x: 832, endPoint y: 764, distance: 142.4
click at [728, 671] on div at bounding box center [787, 451] width 1503 height 666
drag, startPoint x: 867, startPoint y: 763, endPoint x: 790, endPoint y: 762, distance: 77.0
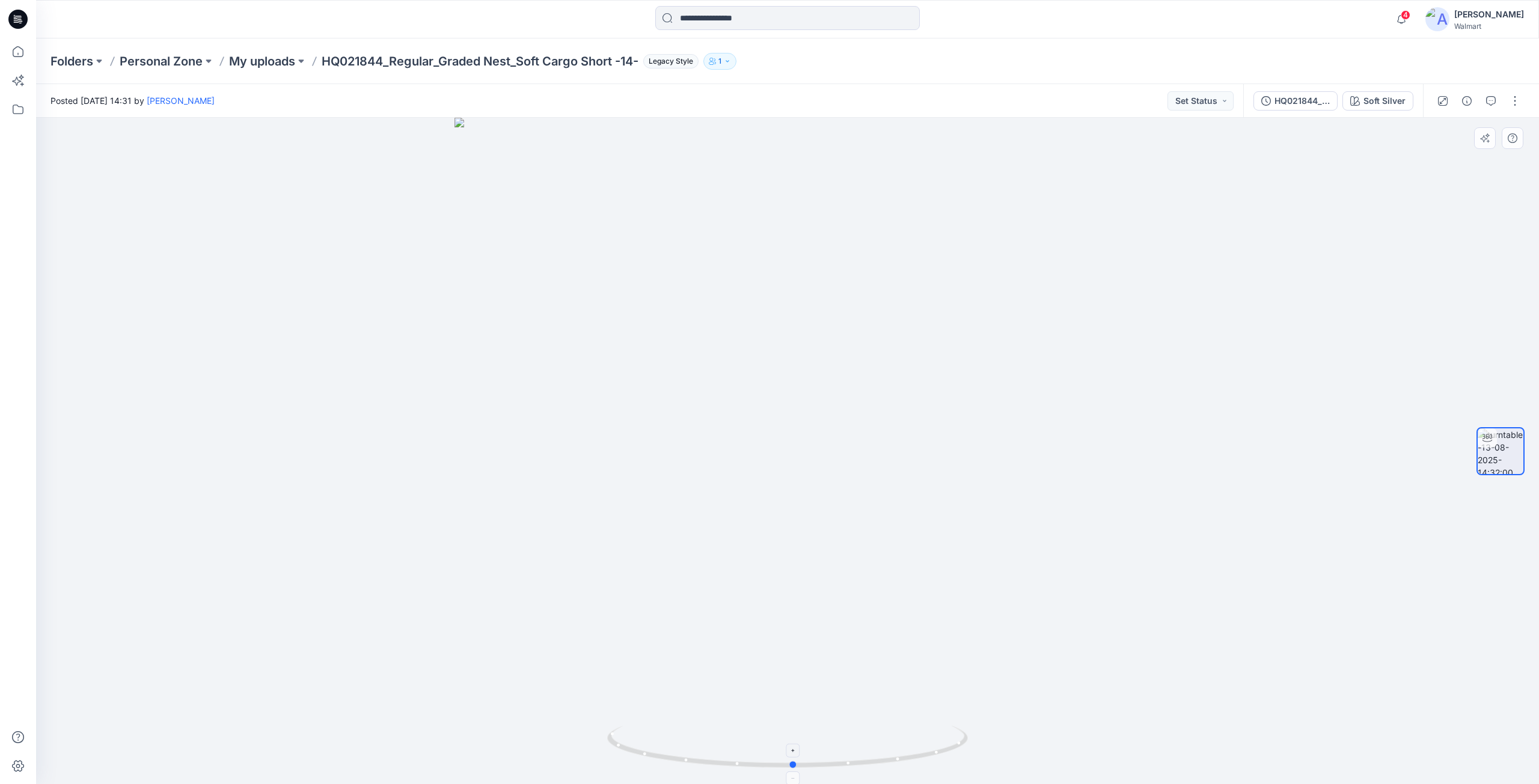
click at [790, 762] on icon at bounding box center [789, 748] width 363 height 45
click at [19, 18] on icon at bounding box center [19, 17] width 6 height 1
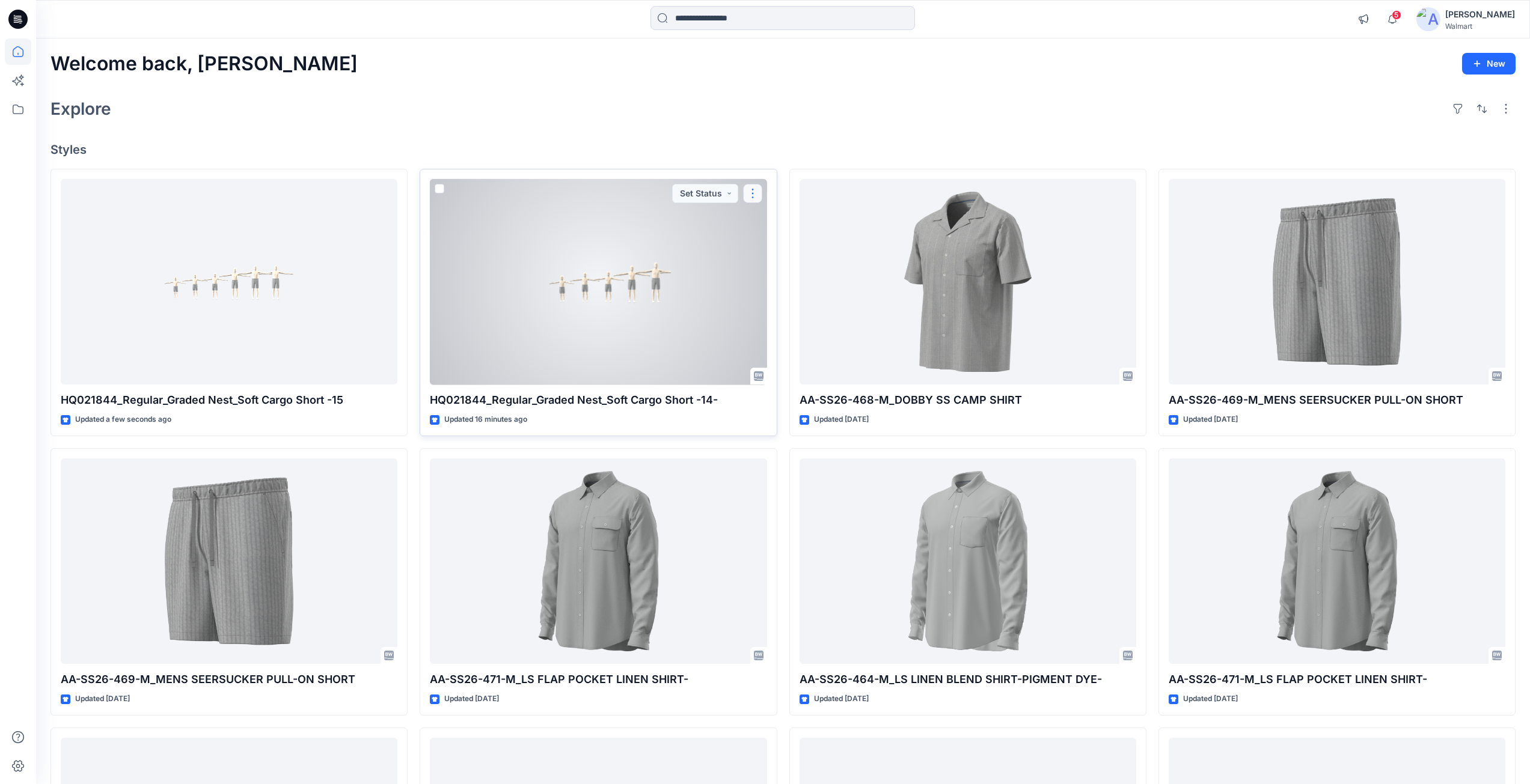
click at [748, 195] on button "button" at bounding box center [752, 193] width 19 height 19
click at [778, 223] on p "Edit" at bounding box center [775, 221] width 15 height 13
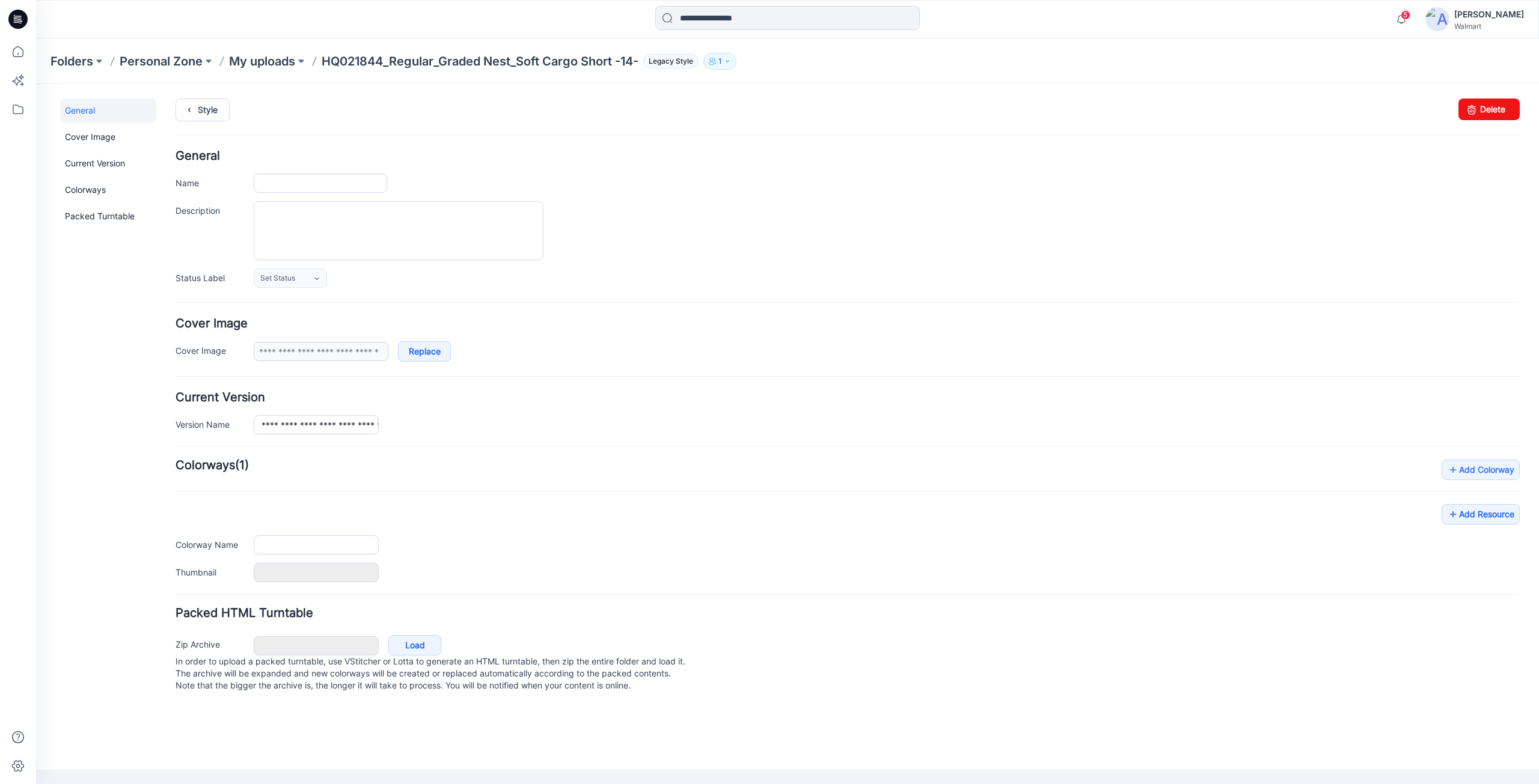
type input "**********"
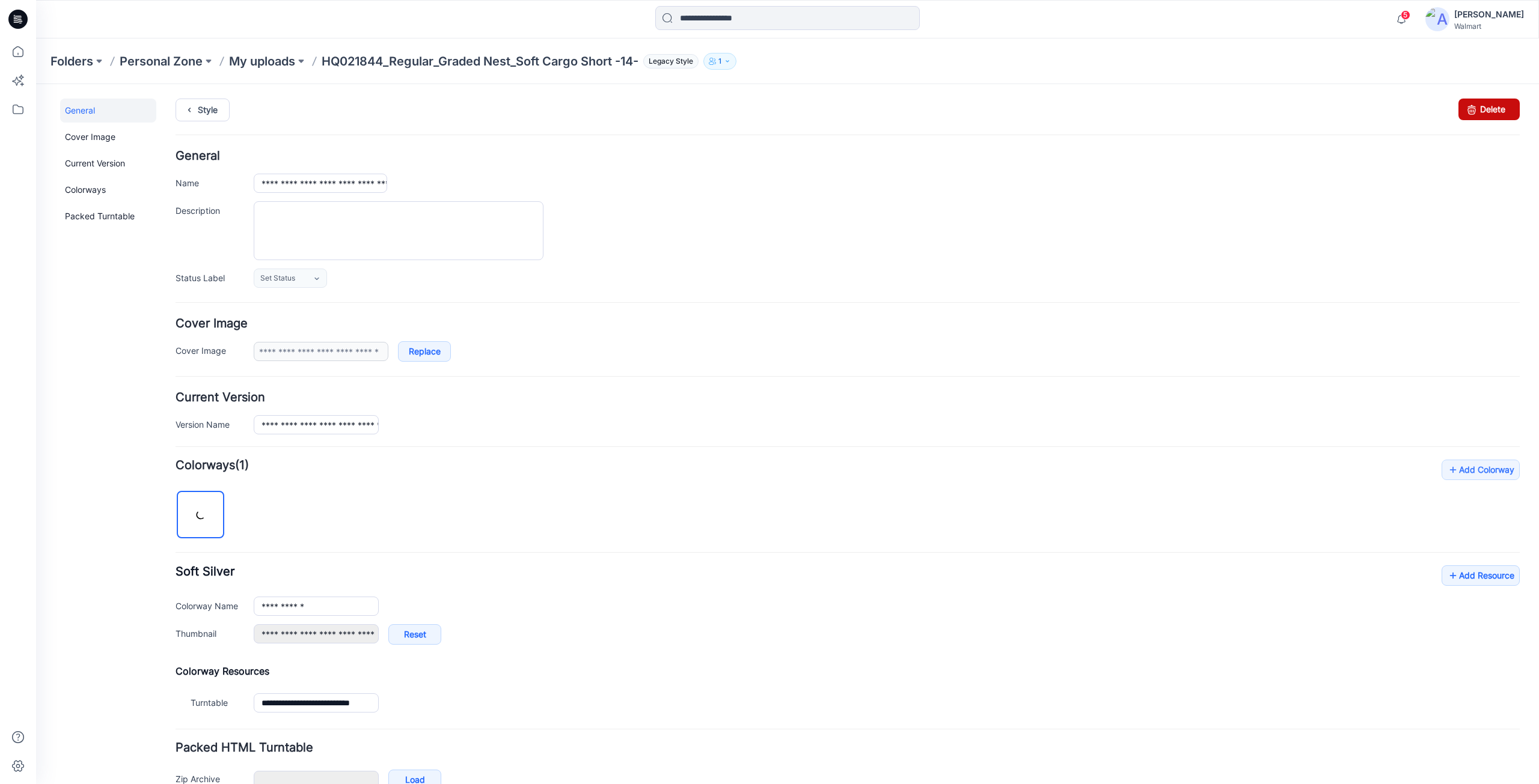
click at [1491, 108] on link "Delete" at bounding box center [1489, 109] width 61 height 22
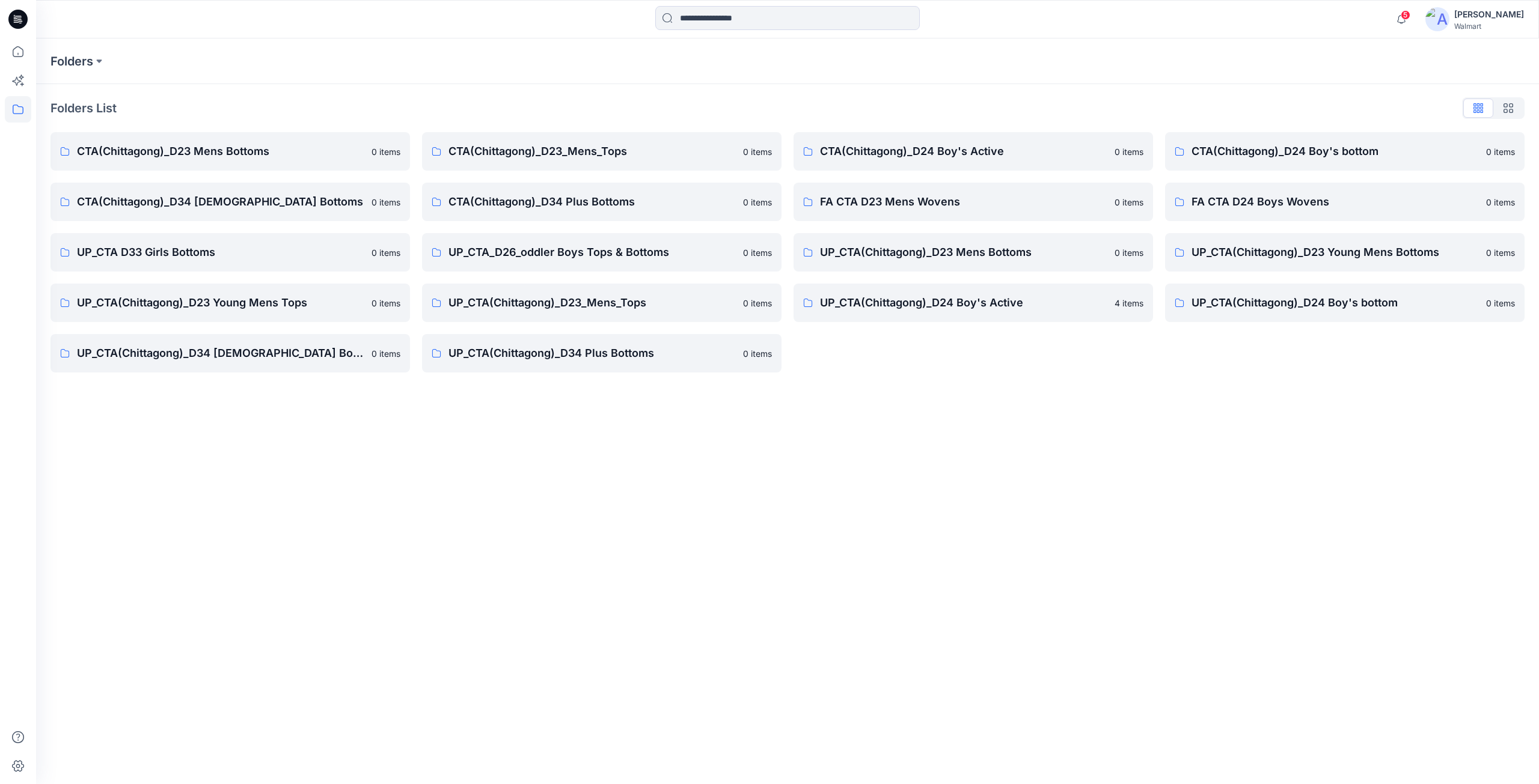
click at [21, 15] on icon at bounding box center [18, 19] width 19 height 19
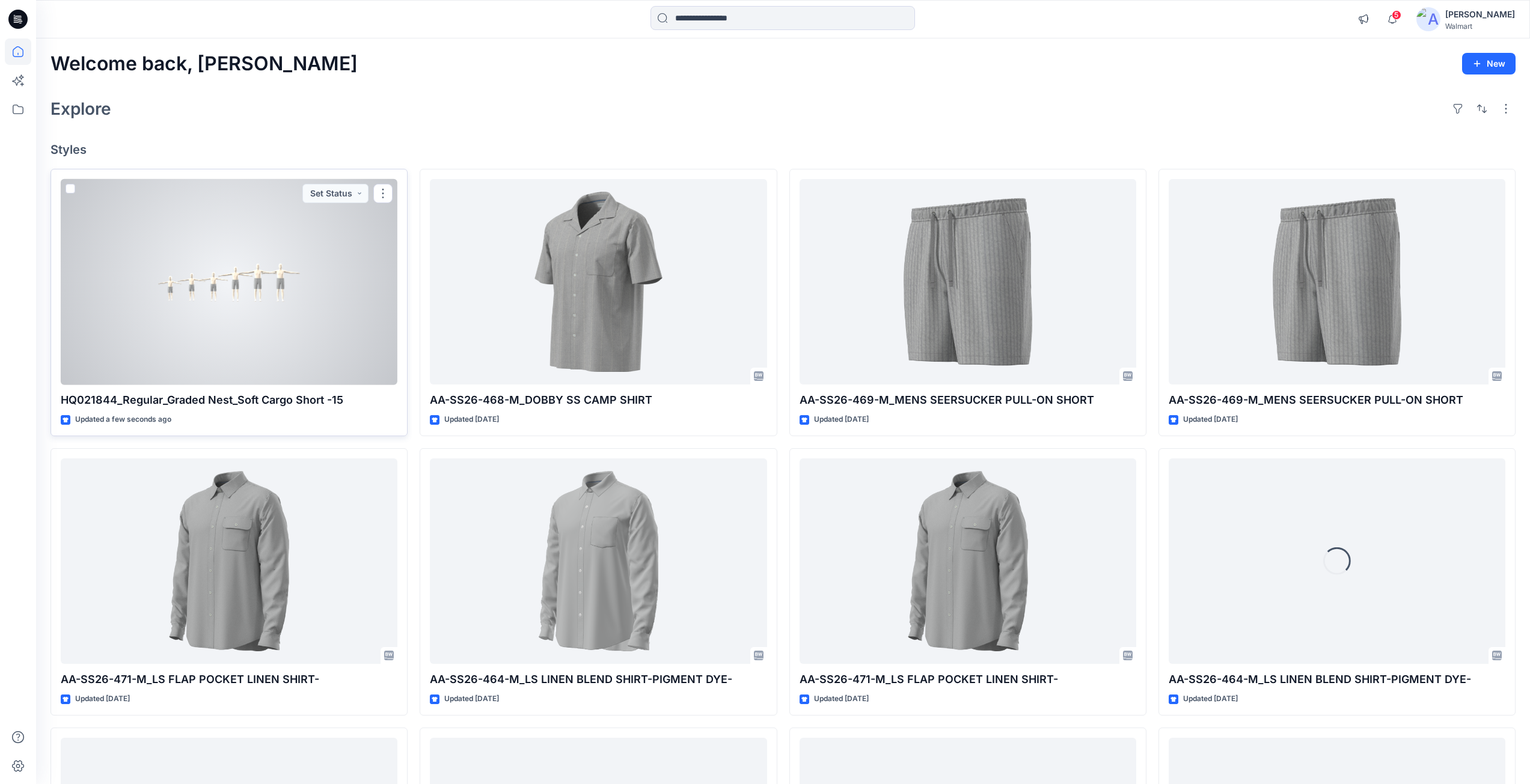
click at [236, 298] on div at bounding box center [229, 282] width 337 height 206
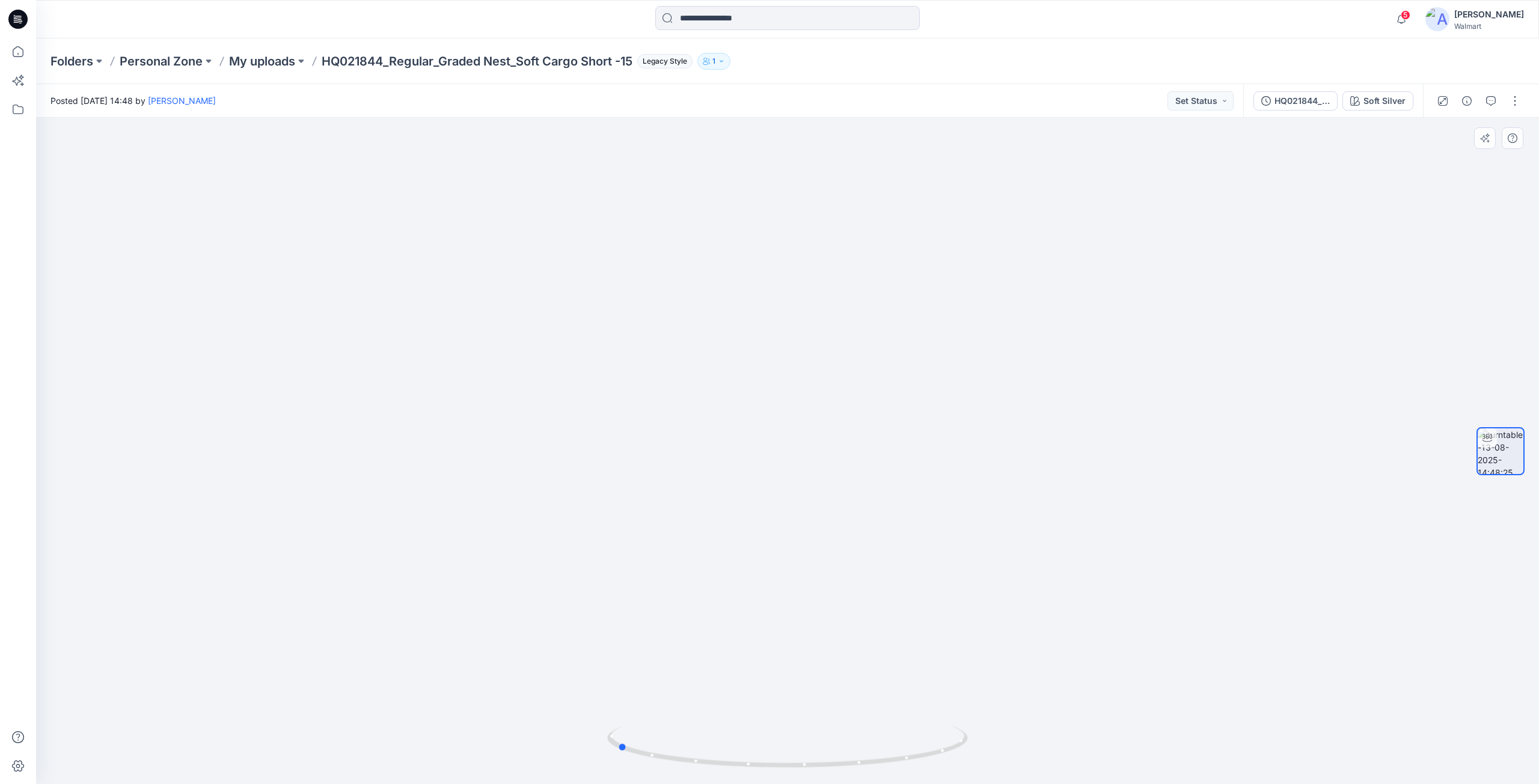
drag, startPoint x: 785, startPoint y: 764, endPoint x: 975, endPoint y: 742, distance: 191.3
click at [975, 742] on div at bounding box center [787, 451] width 1503 height 666
click at [11, 19] on icon at bounding box center [18, 19] width 19 height 19
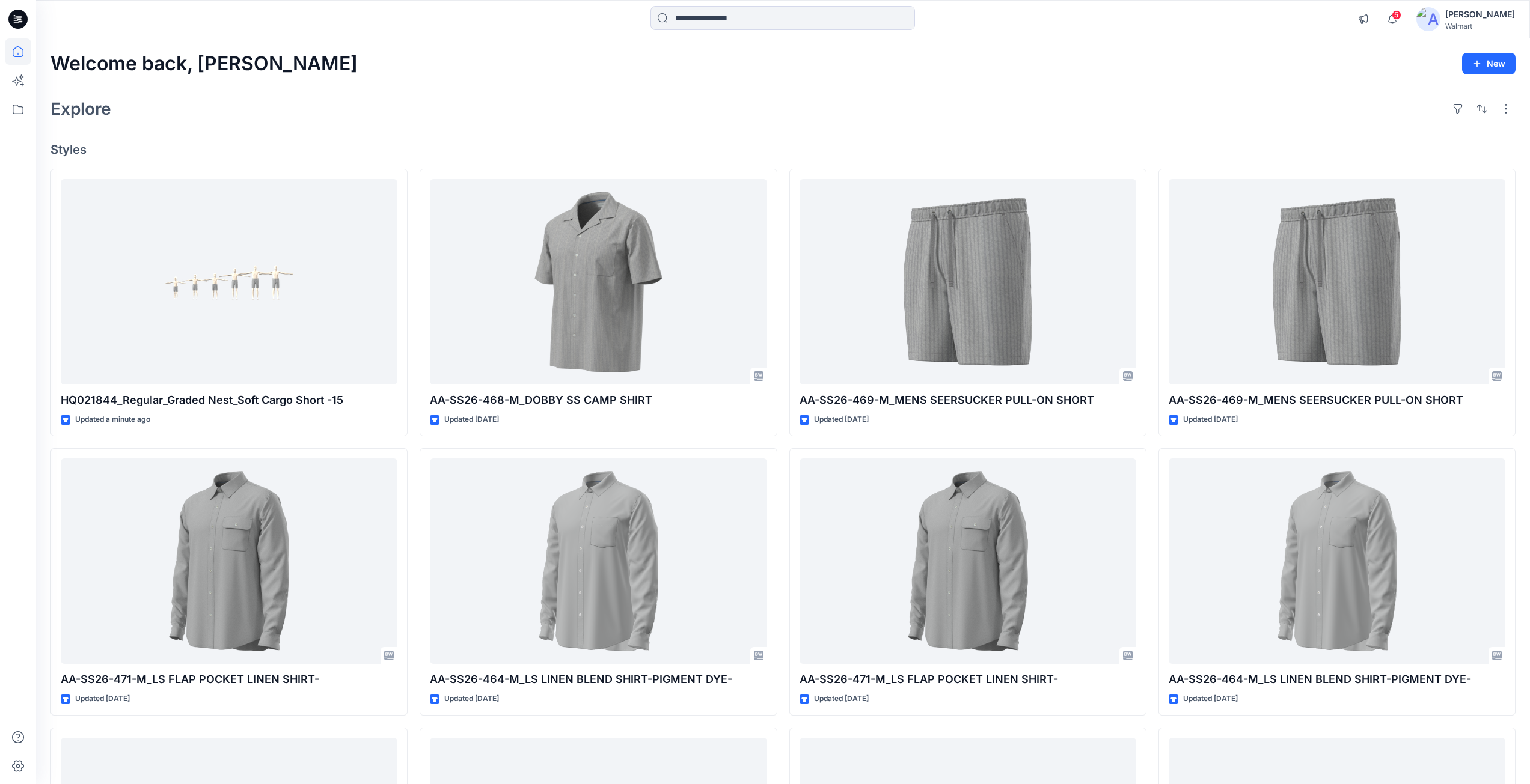
click at [15, 20] on icon at bounding box center [16, 19] width 4 height 1
click at [15, 19] on icon at bounding box center [18, 19] width 19 height 19
